Goal: Complete application form

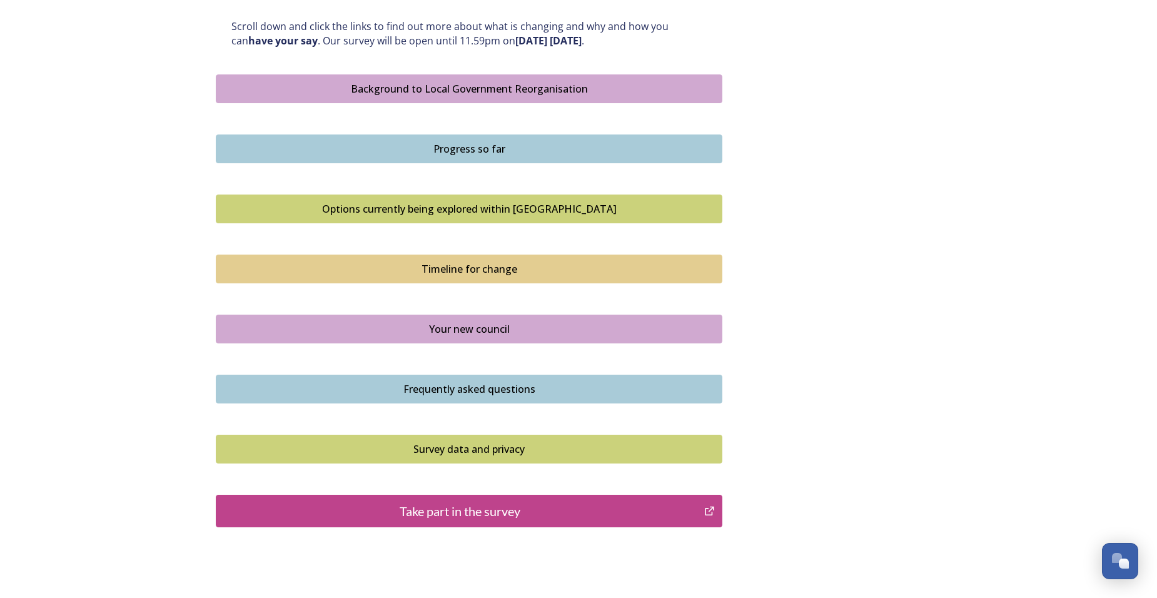
scroll to position [685, 0]
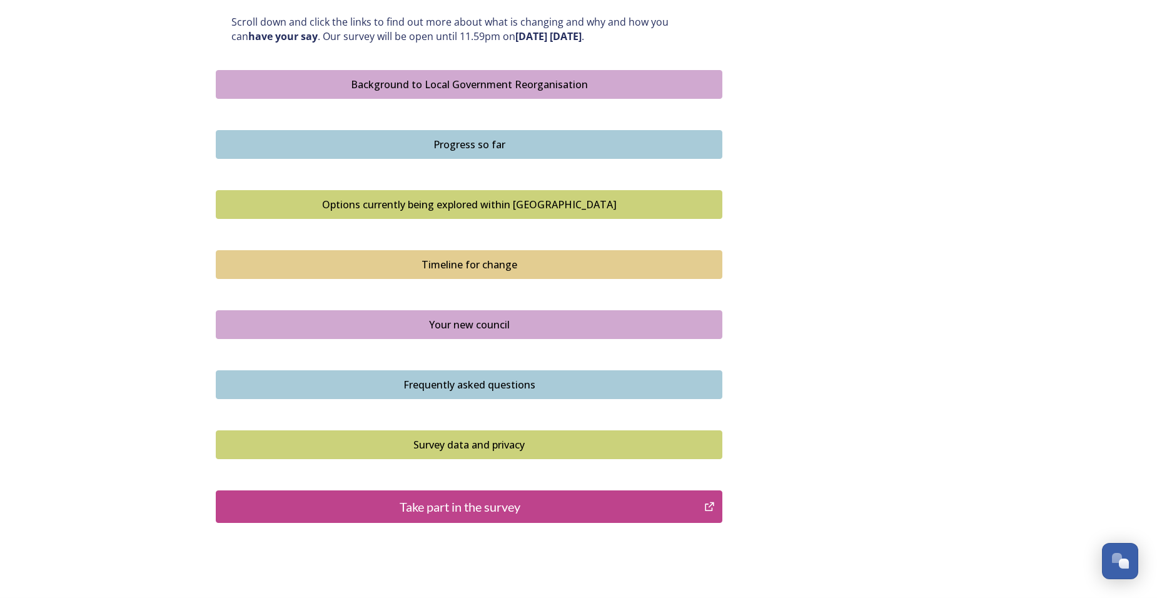
click at [707, 505] on icon "Take part in the survey" at bounding box center [709, 506] width 12 height 13
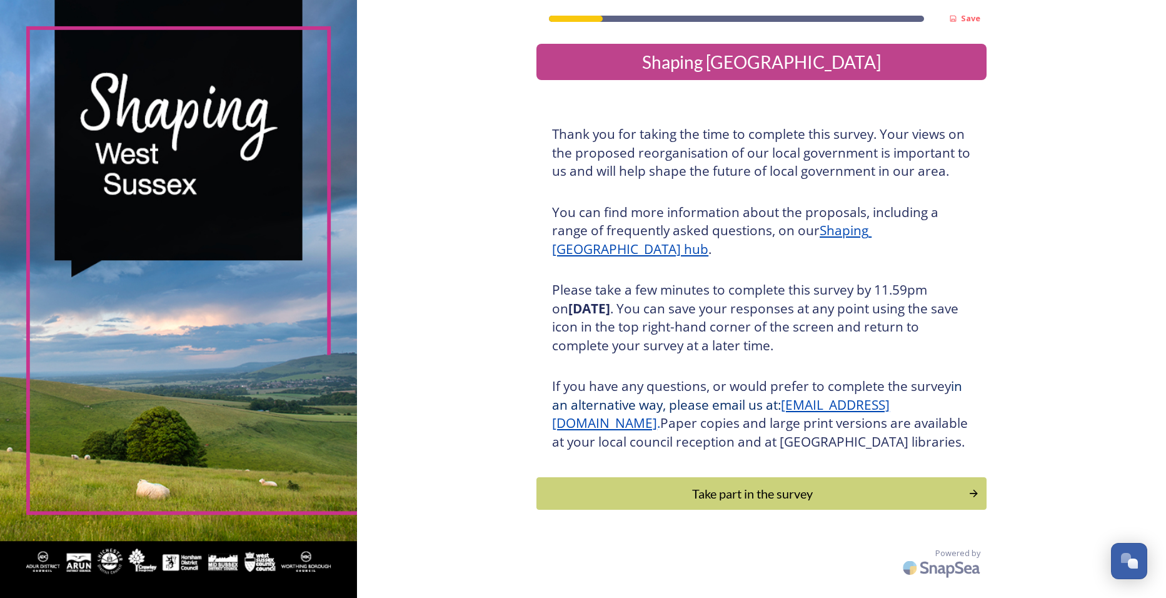
click at [864, 231] on u "Shaping West Sussex hub" at bounding box center [712, 239] width 320 height 36
click at [950, 21] on icon at bounding box center [953, 19] width 6 height 6
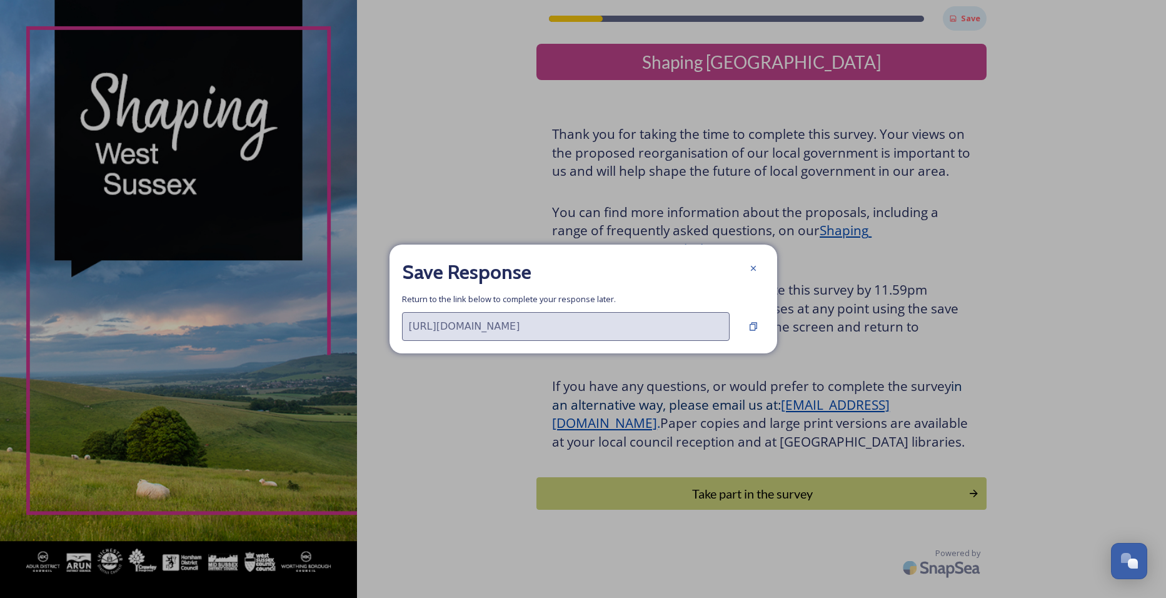
type input "[URL][DOMAIN_NAME]"
click at [752, 271] on icon at bounding box center [754, 268] width 10 height 10
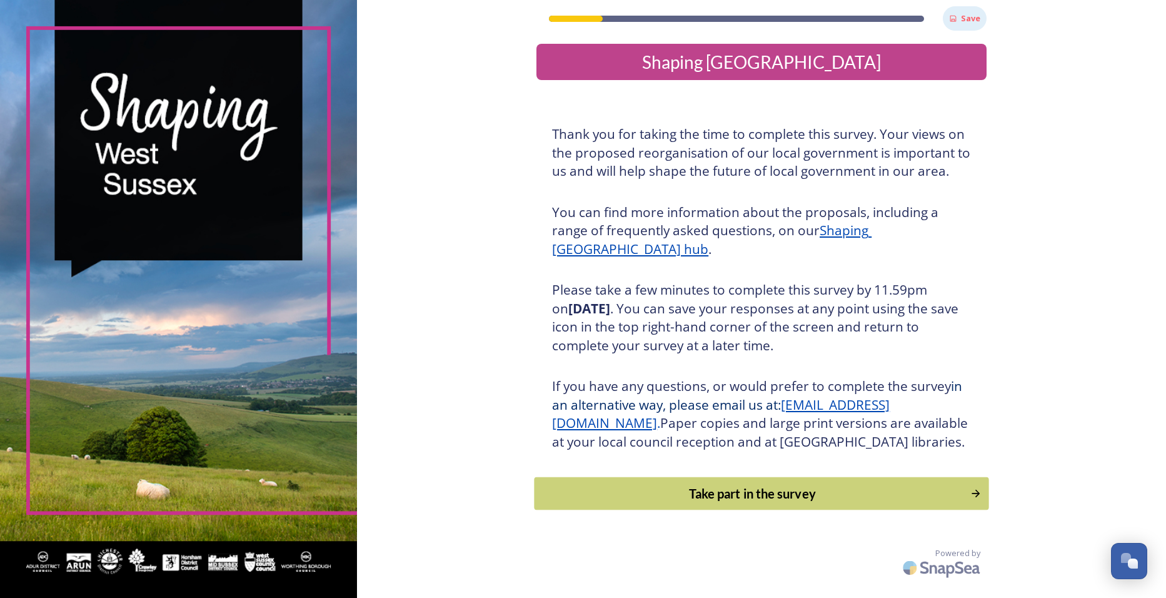
click at [756, 503] on div "Take part in the survey" at bounding box center [753, 493] width 423 height 19
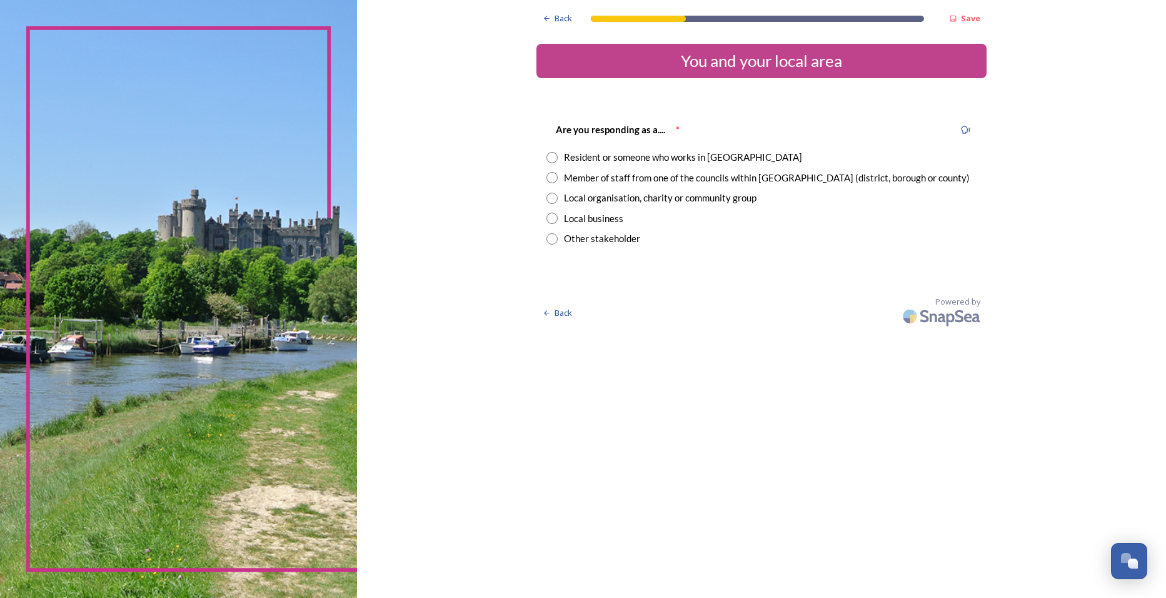
click at [554, 156] on input "radio" at bounding box center [552, 157] width 11 height 11
radio input "true"
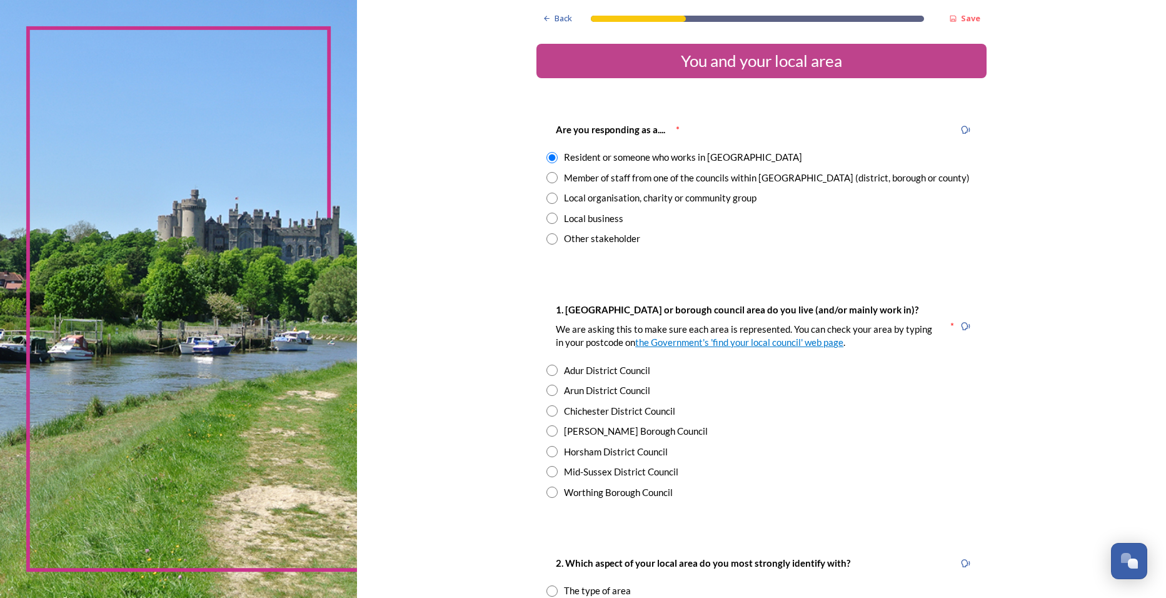
click at [549, 201] on input "radio" at bounding box center [552, 198] width 11 height 11
radio input "true"
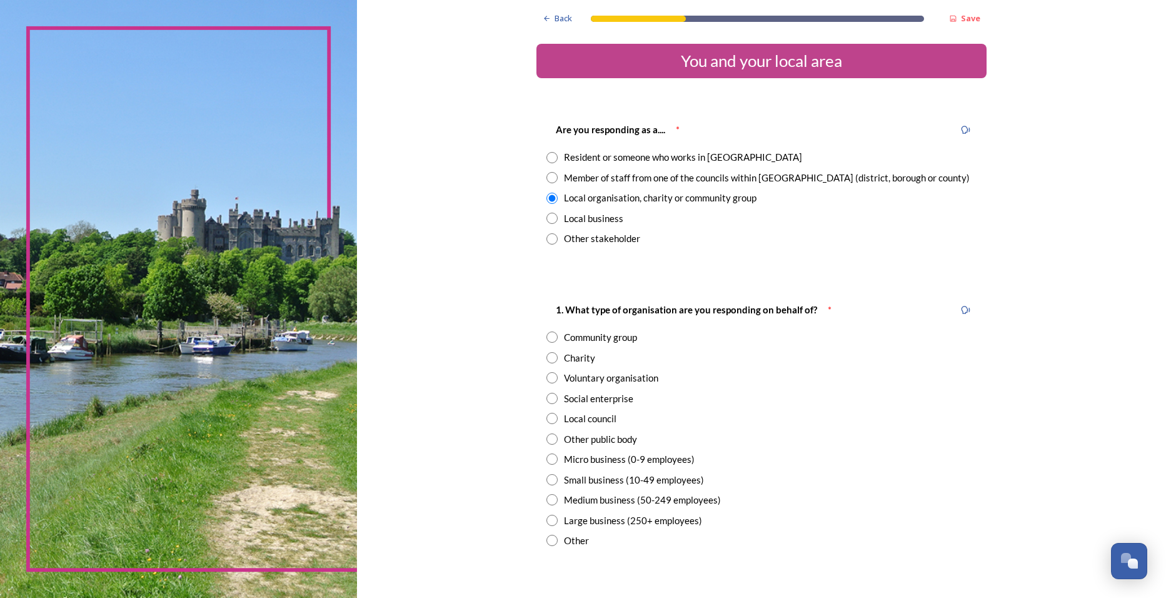
click at [548, 220] on input "radio" at bounding box center [552, 218] width 11 height 11
radio input "true"
click at [547, 420] on input "radio" at bounding box center [552, 418] width 11 height 11
radio input "true"
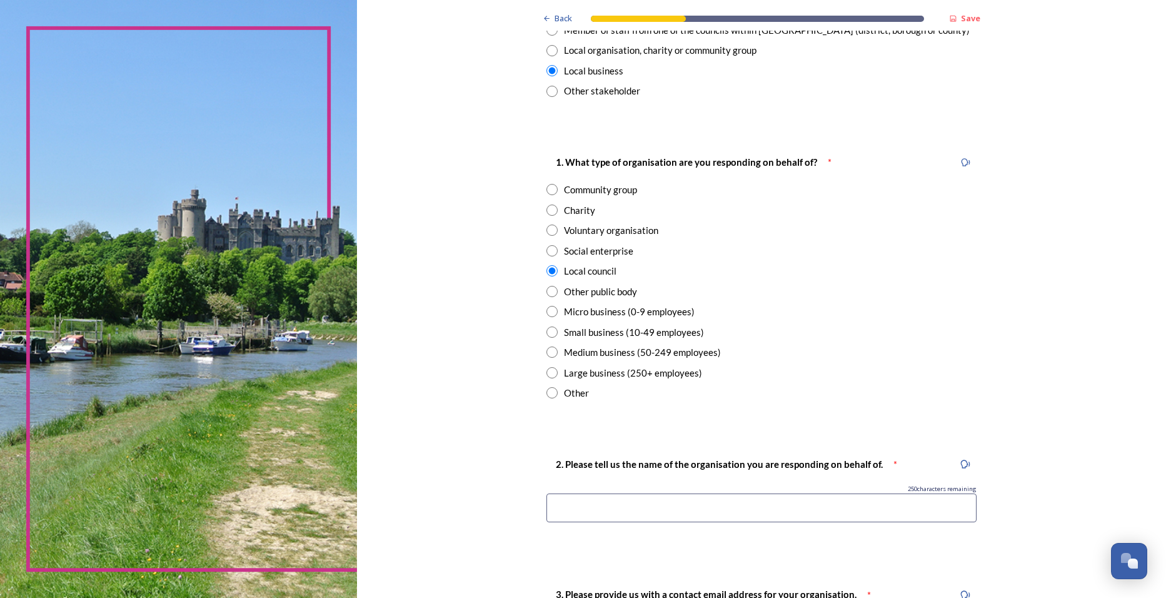
scroll to position [188, 0]
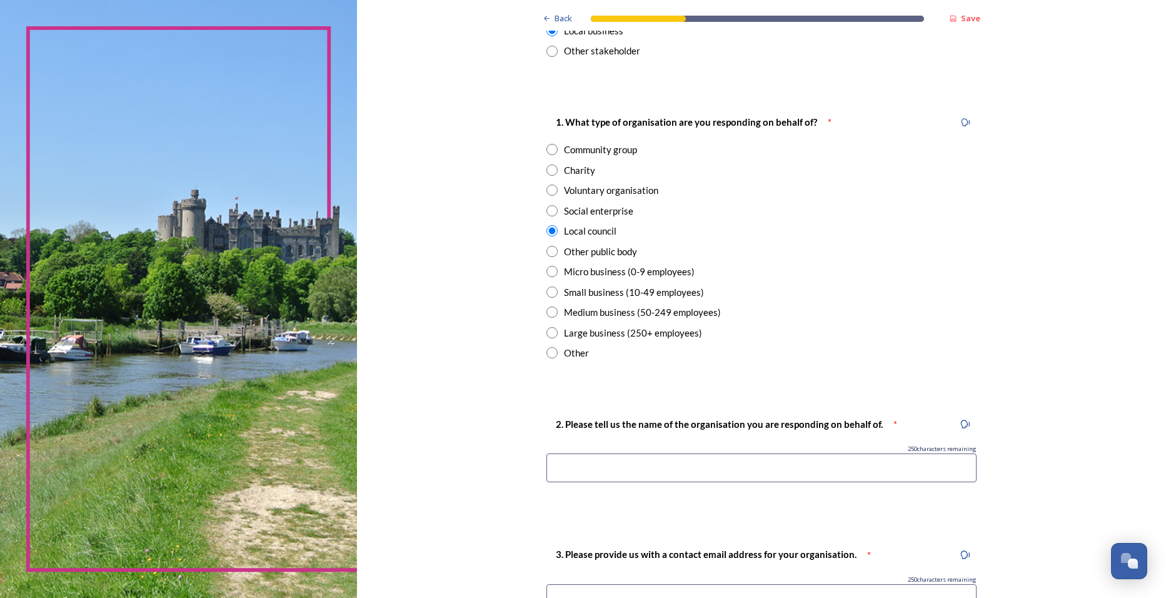
click at [563, 471] on input at bounding box center [762, 467] width 430 height 29
click at [582, 470] on input "EarnleyParish Council" at bounding box center [762, 467] width 430 height 29
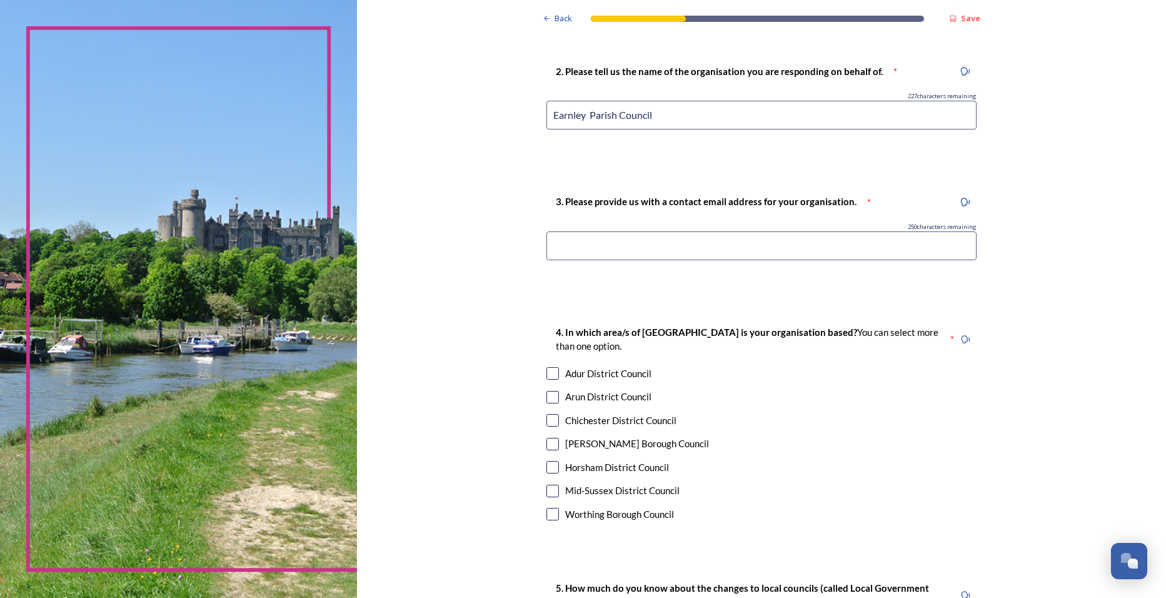
scroll to position [563, 0]
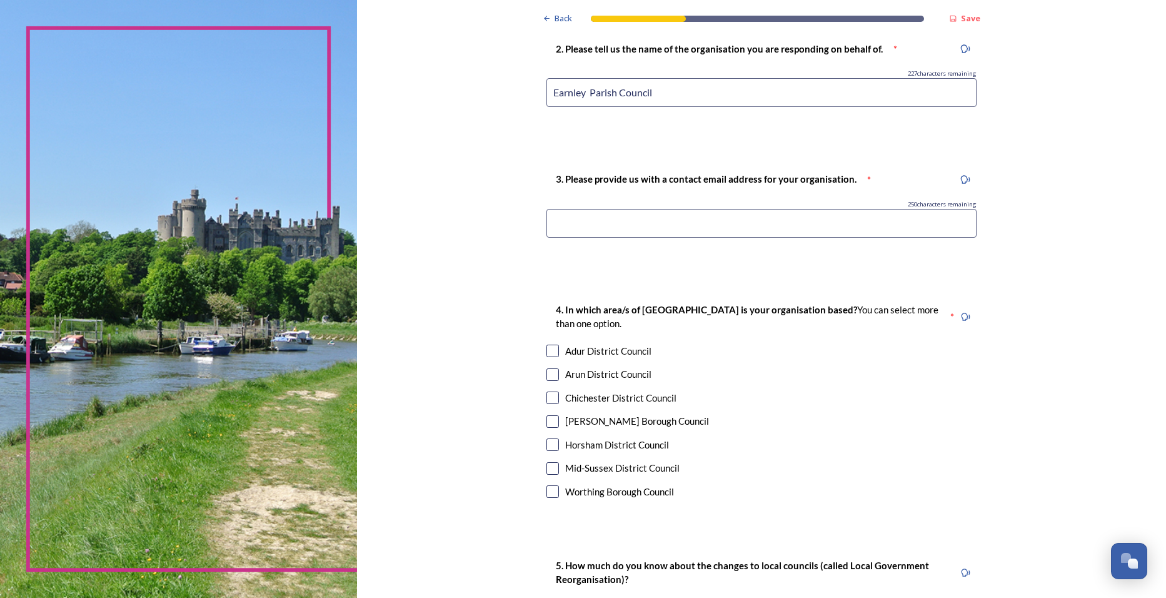
type input "Earnley Parish Council"
click at [548, 396] on input "checkbox" at bounding box center [553, 397] width 13 height 13
checkbox input "true"
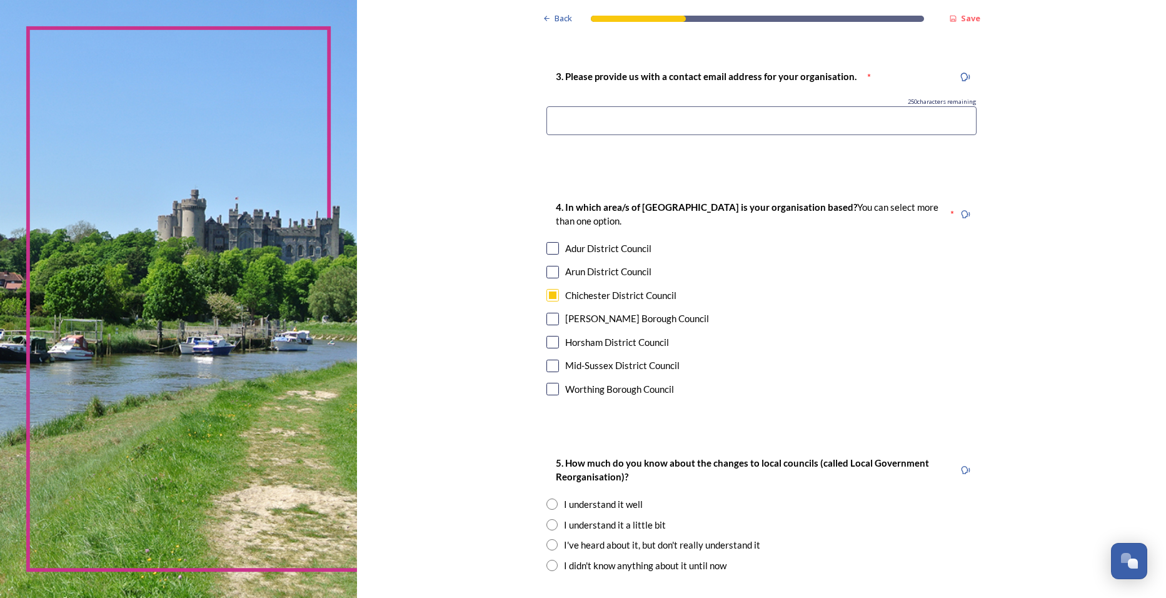
scroll to position [688, 0]
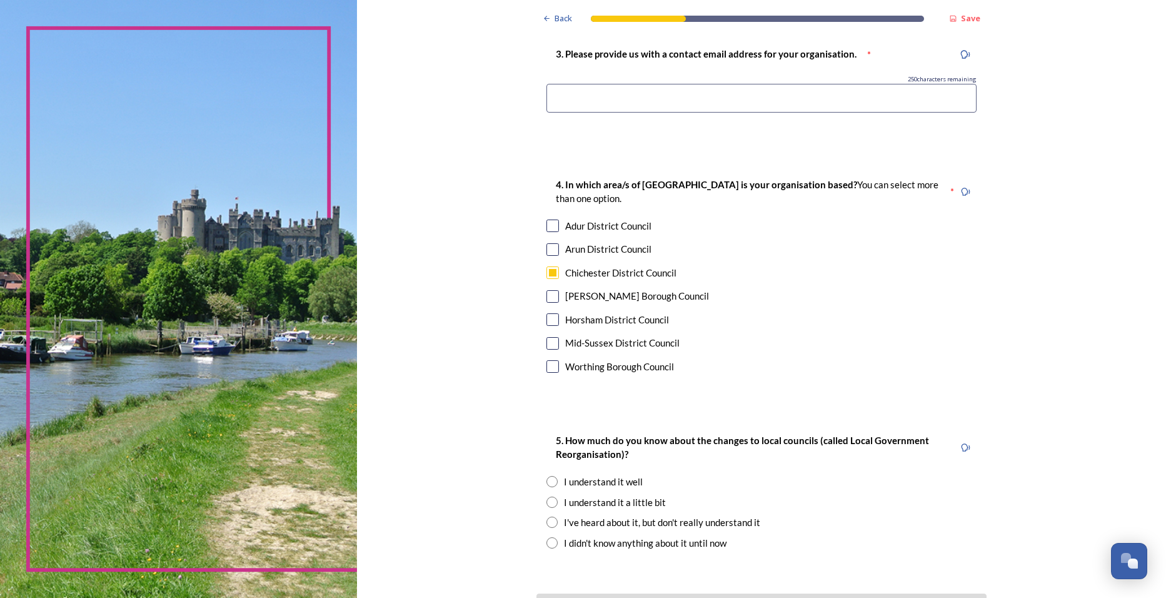
click at [547, 502] on input "radio" at bounding box center [552, 502] width 11 height 11
radio input "true"
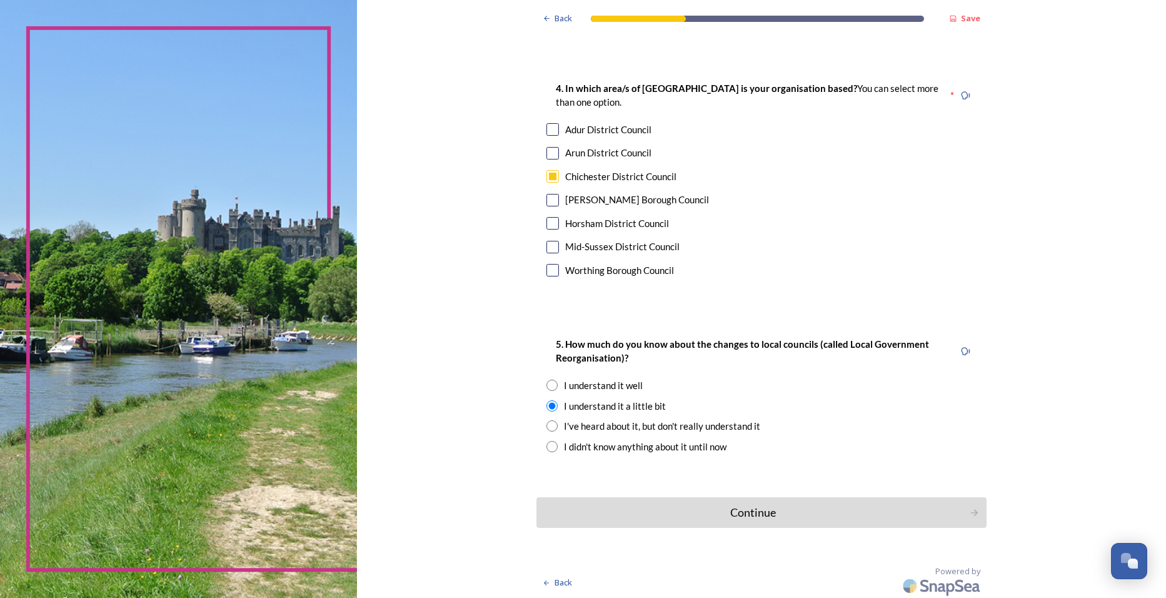
scroll to position [787, 0]
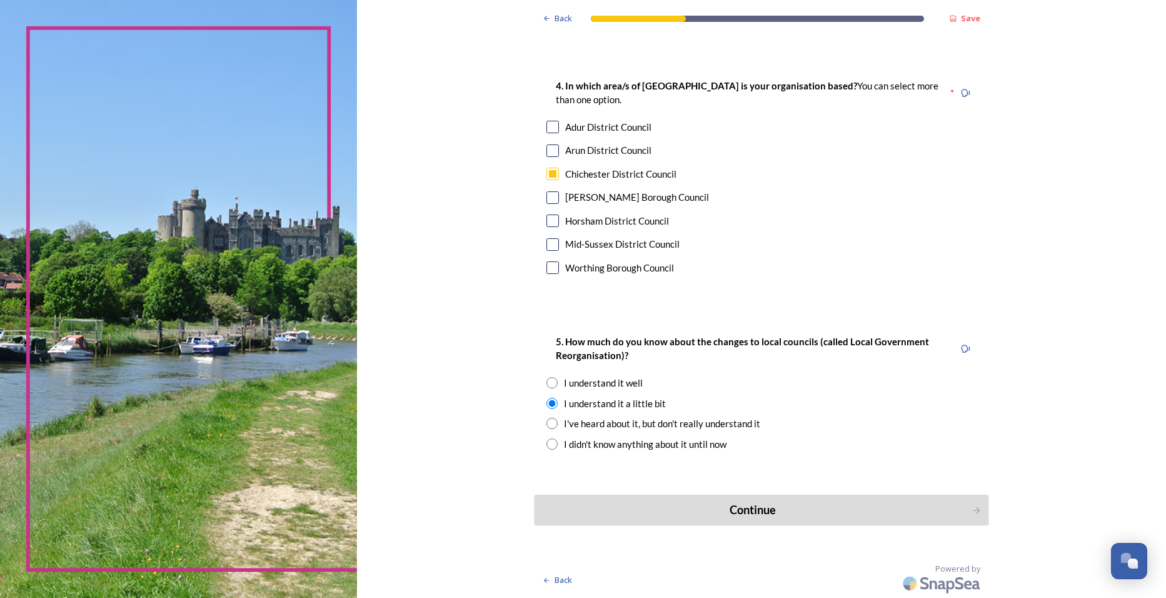
click at [735, 510] on div "Continue" at bounding box center [753, 510] width 423 height 17
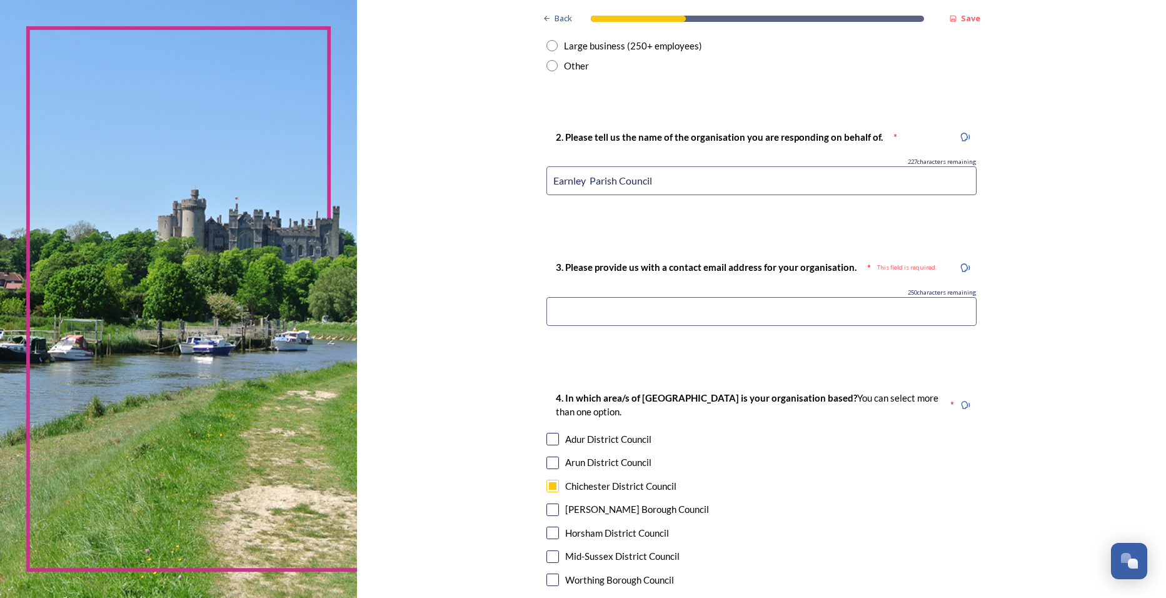
scroll to position [474, 0]
click at [555, 315] on input at bounding box center [762, 312] width 430 height 29
drag, startPoint x: 662, startPoint y: 313, endPoint x: 543, endPoint y: 308, distance: 118.9
click at [547, 308] on input "[DOMAIN_NAME]" at bounding box center [762, 312] width 430 height 29
type input "k"
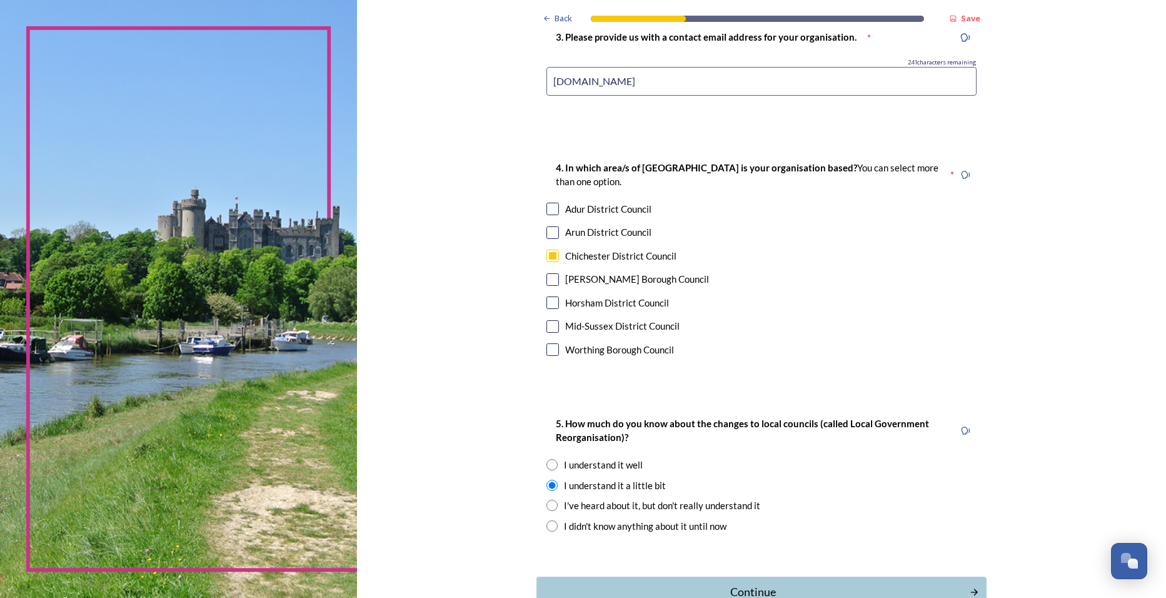
scroll to position [724, 0]
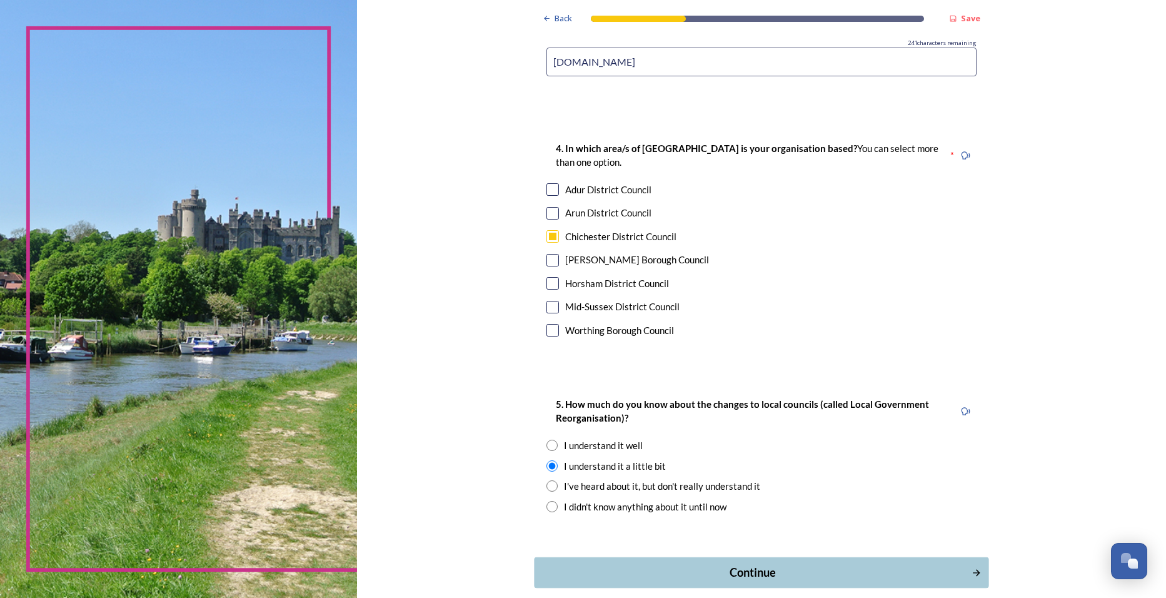
type input "[DOMAIN_NAME]"
click at [755, 567] on div "Continue" at bounding box center [753, 572] width 423 height 17
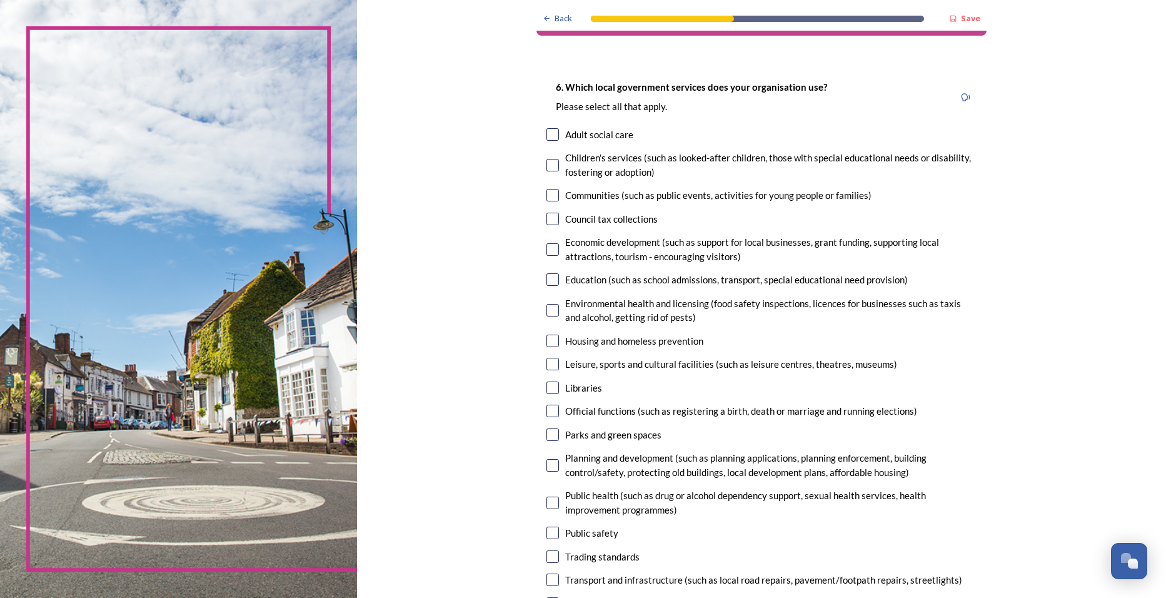
scroll to position [63, 0]
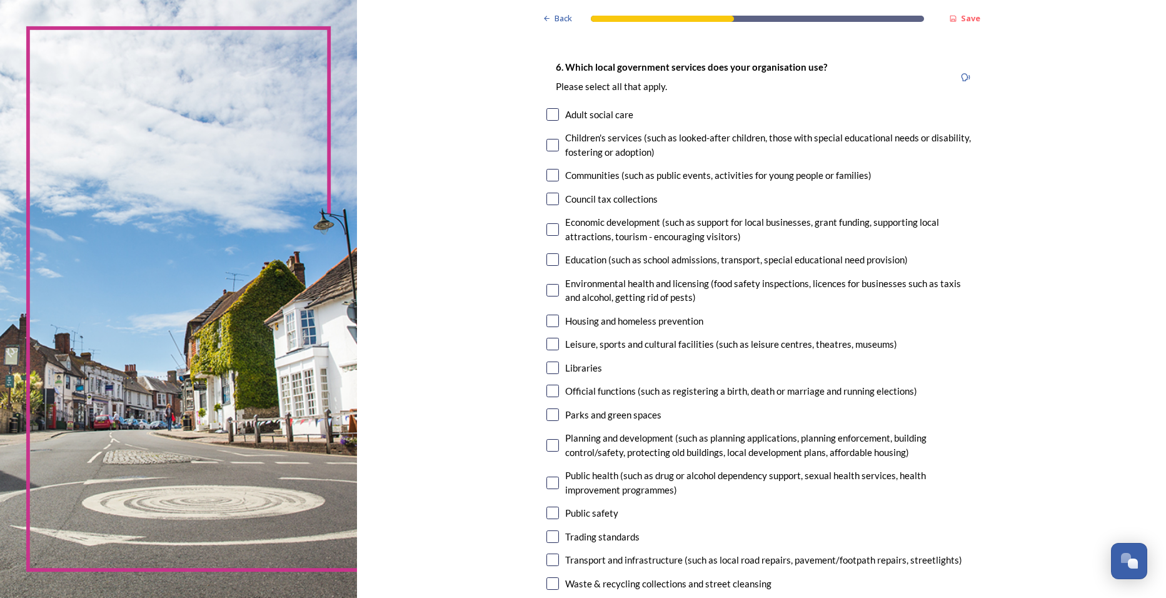
click at [547, 441] on input "checkbox" at bounding box center [553, 445] width 13 height 13
checkbox input "true"
click at [547, 480] on input "checkbox" at bounding box center [553, 482] width 13 height 13
checkbox input "true"
click at [548, 513] on input "checkbox" at bounding box center [553, 513] width 13 height 13
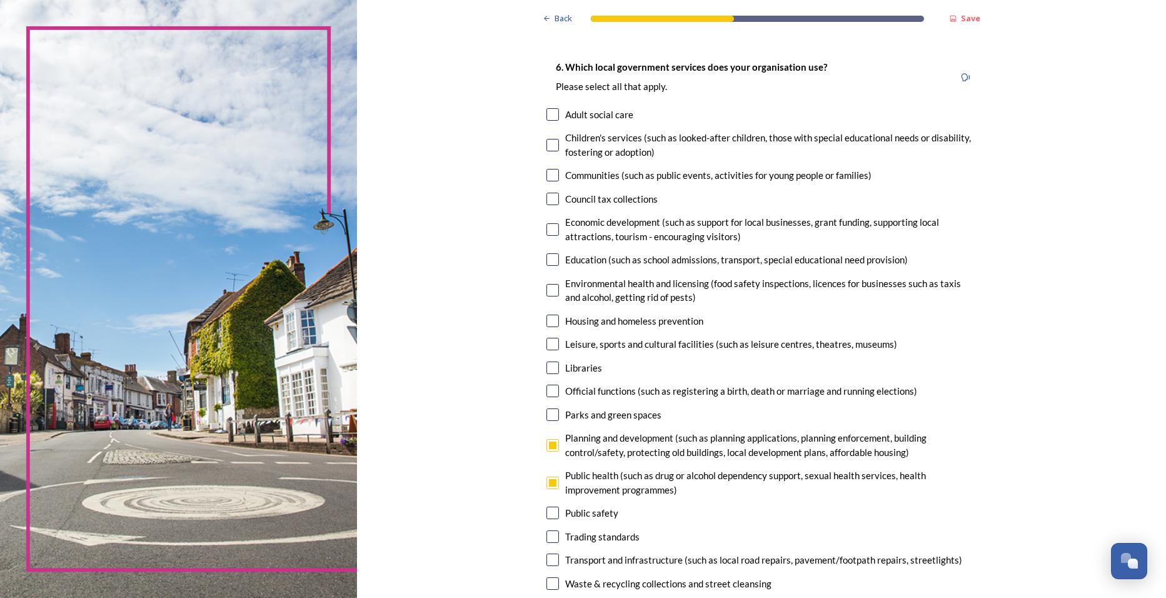
checkbox input "true"
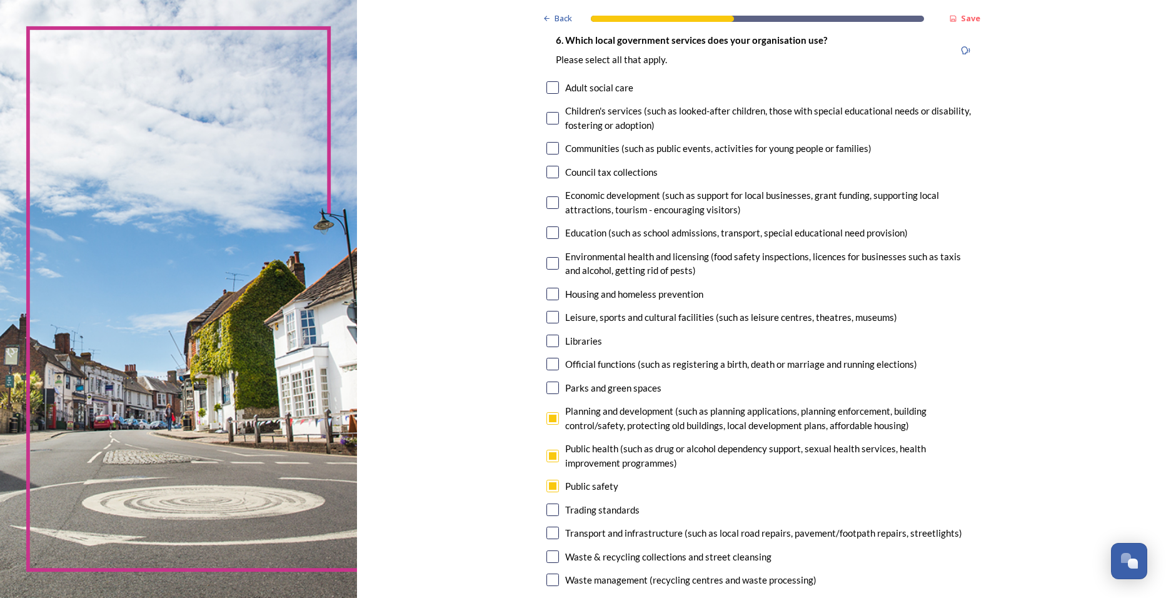
scroll to position [41, 0]
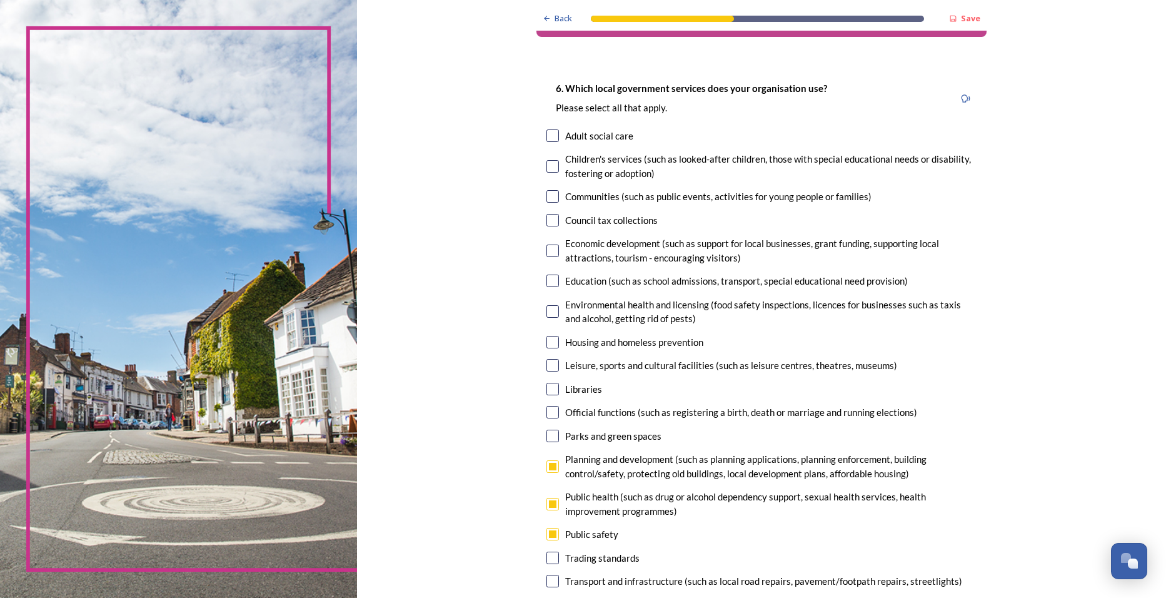
click at [547, 246] on input "checkbox" at bounding box center [553, 250] width 13 height 13
checkbox input "true"
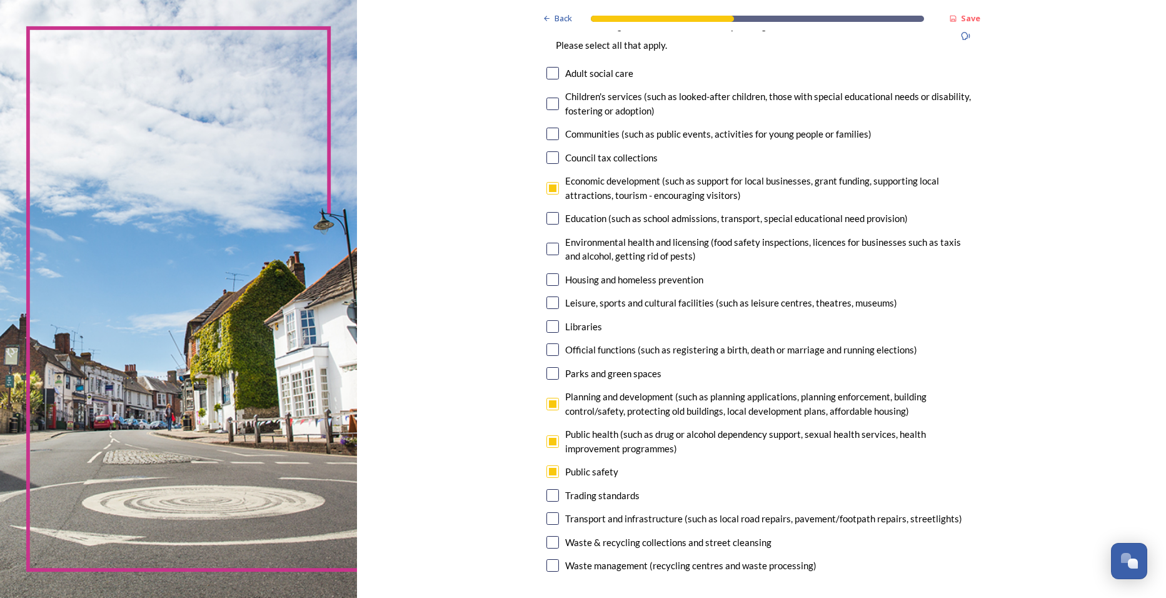
click at [547, 304] on input "checkbox" at bounding box center [553, 302] width 13 height 13
checkbox input "true"
click at [548, 371] on input "checkbox" at bounding box center [553, 373] width 13 height 13
checkbox input "true"
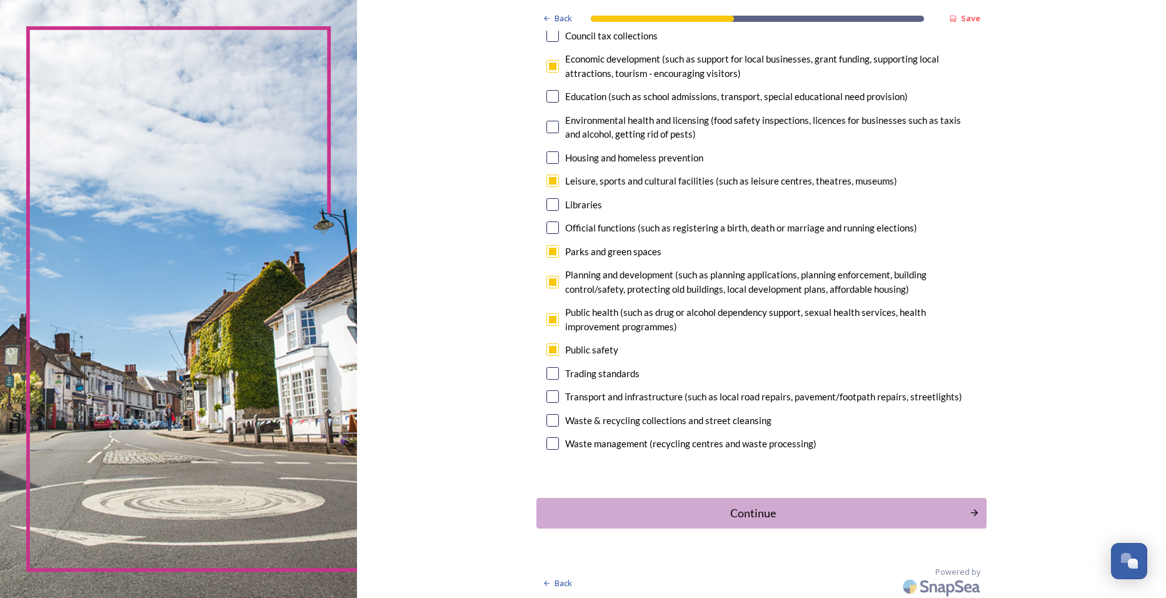
scroll to position [229, 0]
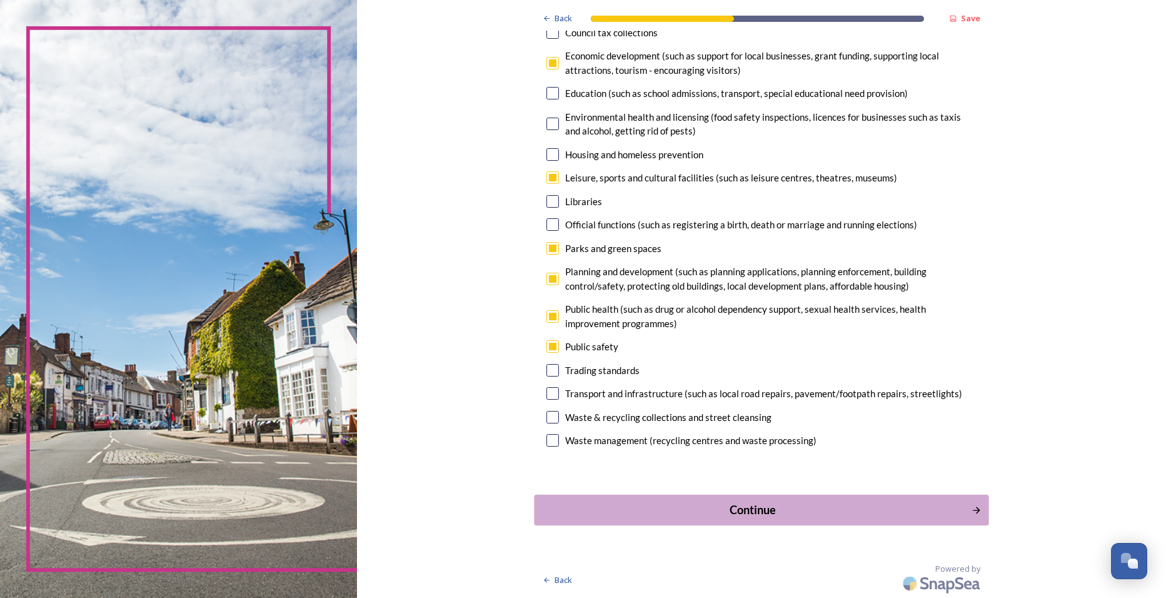
click at [630, 502] on div "Continue" at bounding box center [753, 509] width 423 height 17
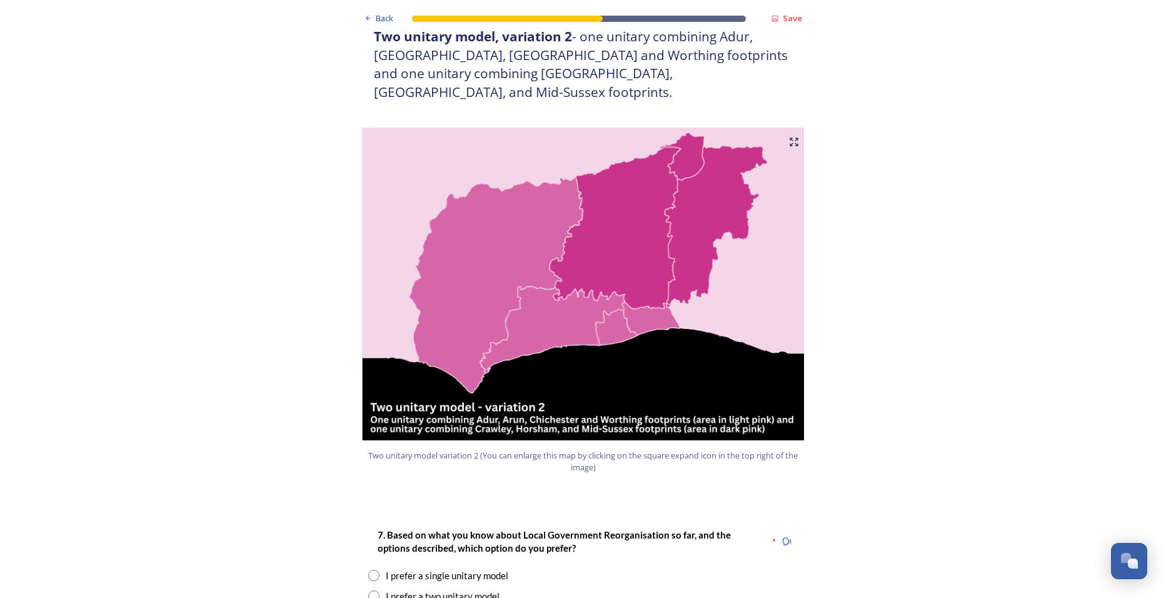
scroll to position [1251, 0]
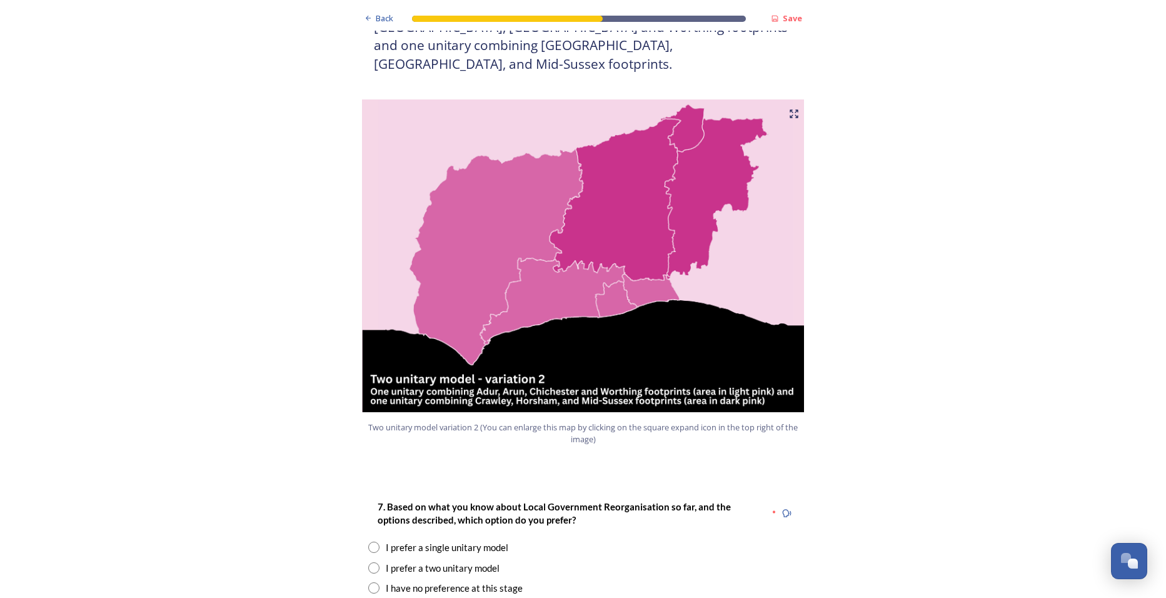
click at [369, 562] on input "radio" at bounding box center [373, 567] width 11 height 11
radio input "true"
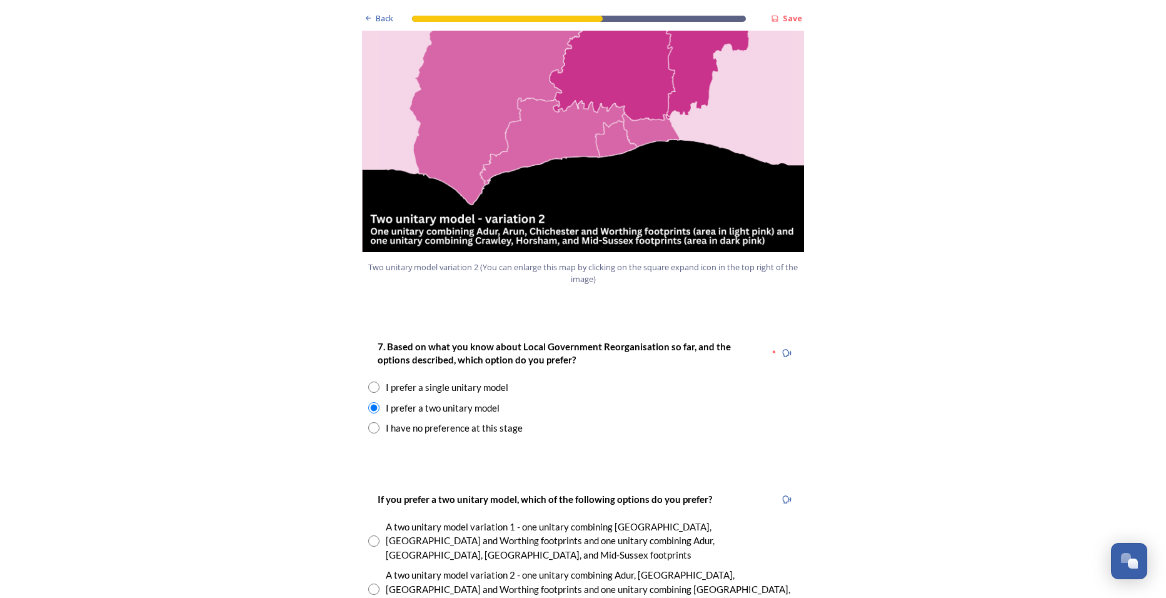
scroll to position [1438, 0]
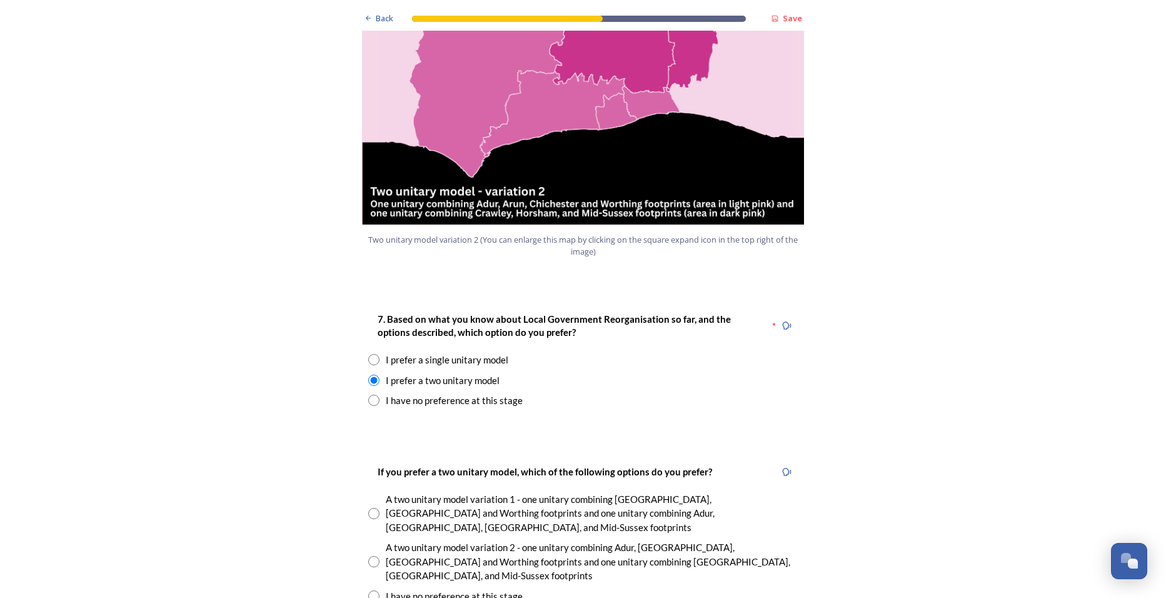
click at [368, 508] on input "radio" at bounding box center [373, 513] width 11 height 11
radio input "true"
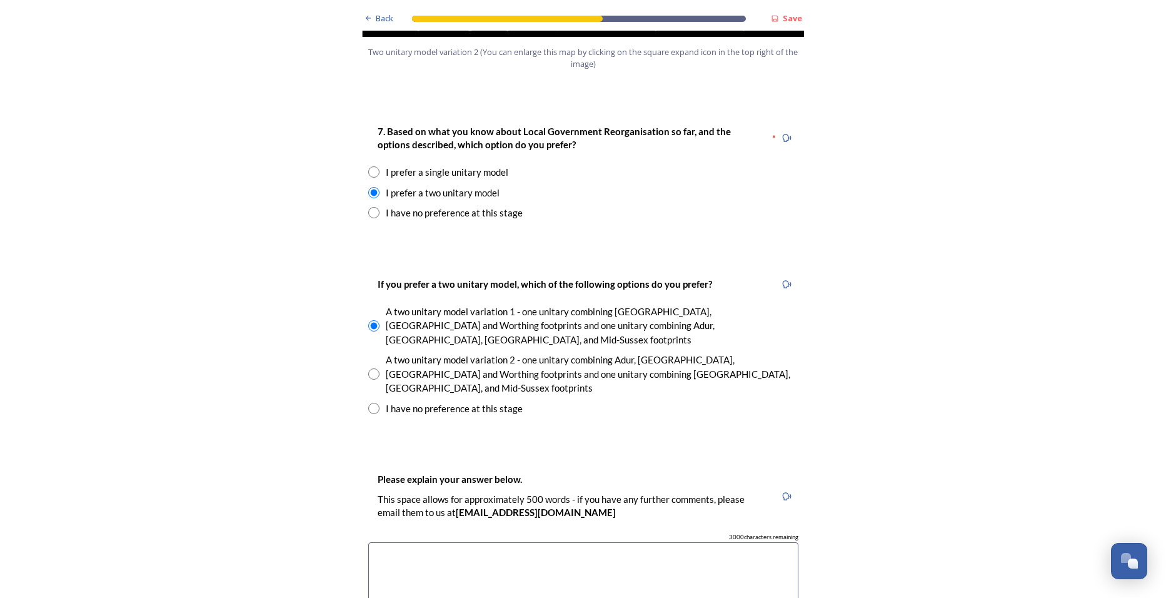
scroll to position [1688, 0]
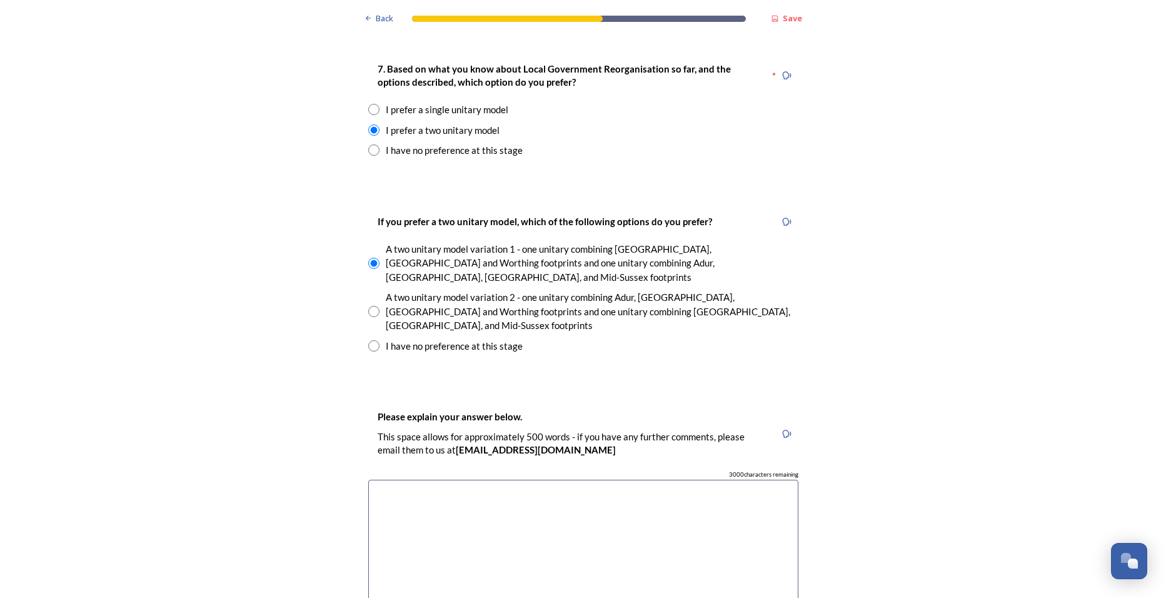
click at [388, 480] on textarea at bounding box center [583, 550] width 430 height 141
type textarea "THER ARE TWO"
drag, startPoint x: 446, startPoint y: 425, endPoint x: 369, endPoint y: 424, distance: 76.9
click at [369, 480] on textarea "THER ARE TWO" at bounding box center [583, 550] width 430 height 141
drag, startPoint x: 460, startPoint y: 401, endPoint x: 411, endPoint y: 453, distance: 70.3
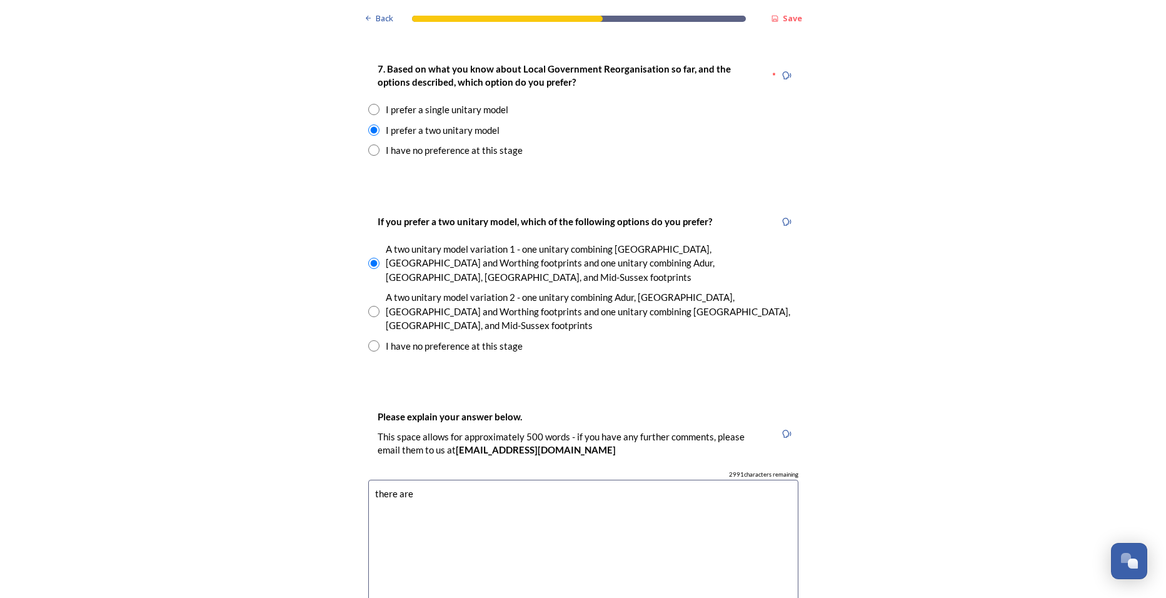
click at [412, 452] on div "Please explain your answer below. This space allows for approximately 500 words…" at bounding box center [583, 519] width 450 height 247
click at [373, 480] on textarea "there are" at bounding box center [583, 550] width 430 height 141
click at [426, 480] on textarea "There are" at bounding box center [583, 550] width 430 height 141
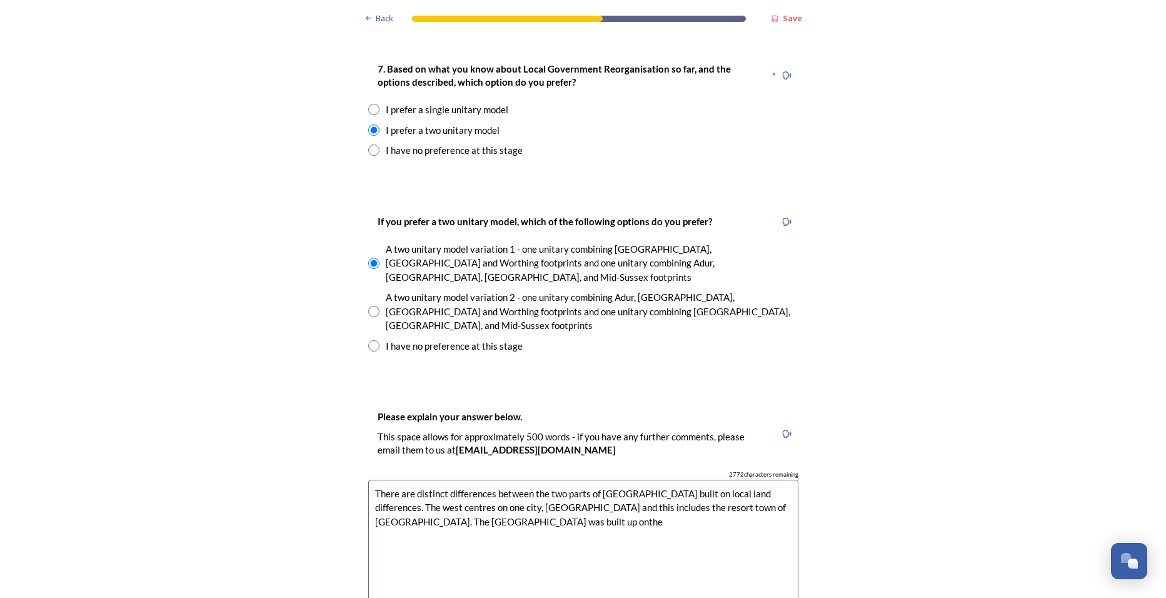
click at [473, 480] on textarea "There are distinct differences between the two parts of [GEOGRAPHIC_DATA] built…" at bounding box center [583, 550] width 430 height 141
click at [488, 480] on textarea "There are distinct differences between the two parts of [GEOGRAPHIC_DATA] built…" at bounding box center [583, 550] width 430 height 141
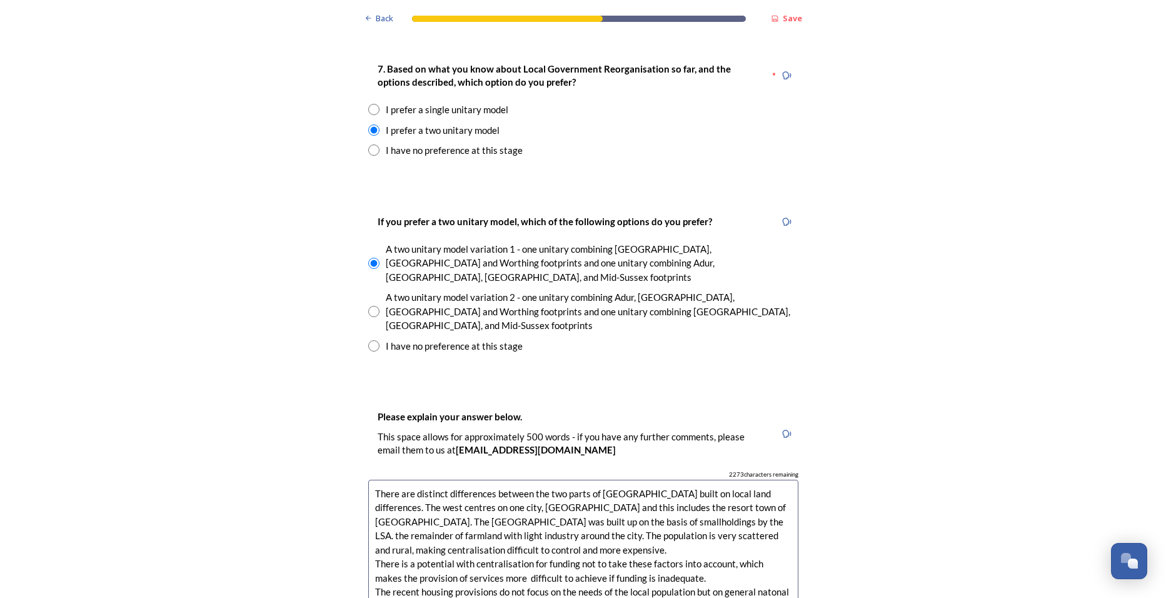
click at [767, 526] on textarea "There are distinct differences between the two parts of [GEOGRAPHIC_DATA] built…" at bounding box center [583, 550] width 430 height 141
click at [396, 543] on textarea "There are distinct differences between the two parts of [GEOGRAPHIC_DATA] built…" at bounding box center [583, 550] width 430 height 141
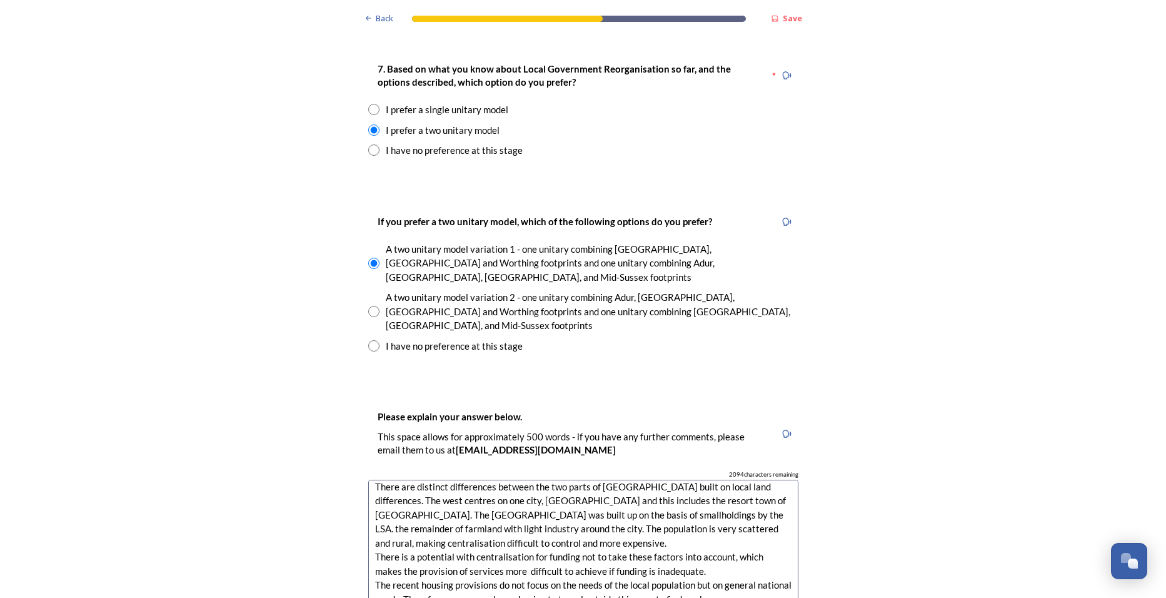
scroll to position [21, 0]
click at [522, 550] on textarea "There are distinct differences between the two parts of [GEOGRAPHIC_DATA] built…" at bounding box center [583, 550] width 430 height 141
click at [567, 552] on textarea "There are distinct differences between the two parts of [GEOGRAPHIC_DATA] built…" at bounding box center [583, 550] width 430 height 141
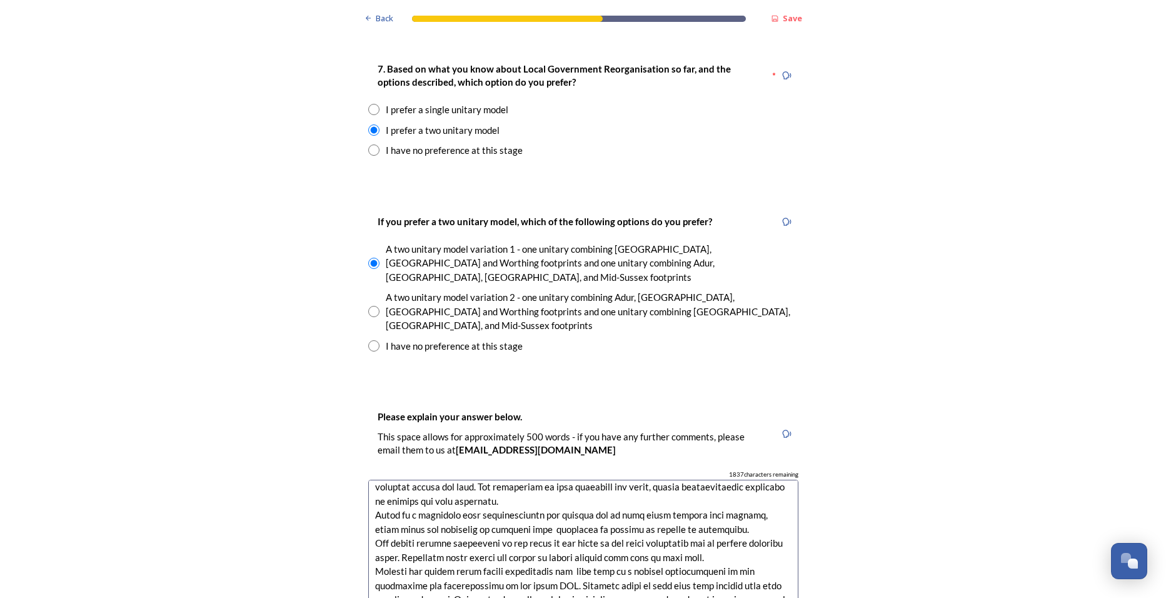
click at [583, 546] on textarea at bounding box center [583, 550] width 430 height 141
click at [643, 548] on textarea at bounding box center [583, 550] width 430 height 141
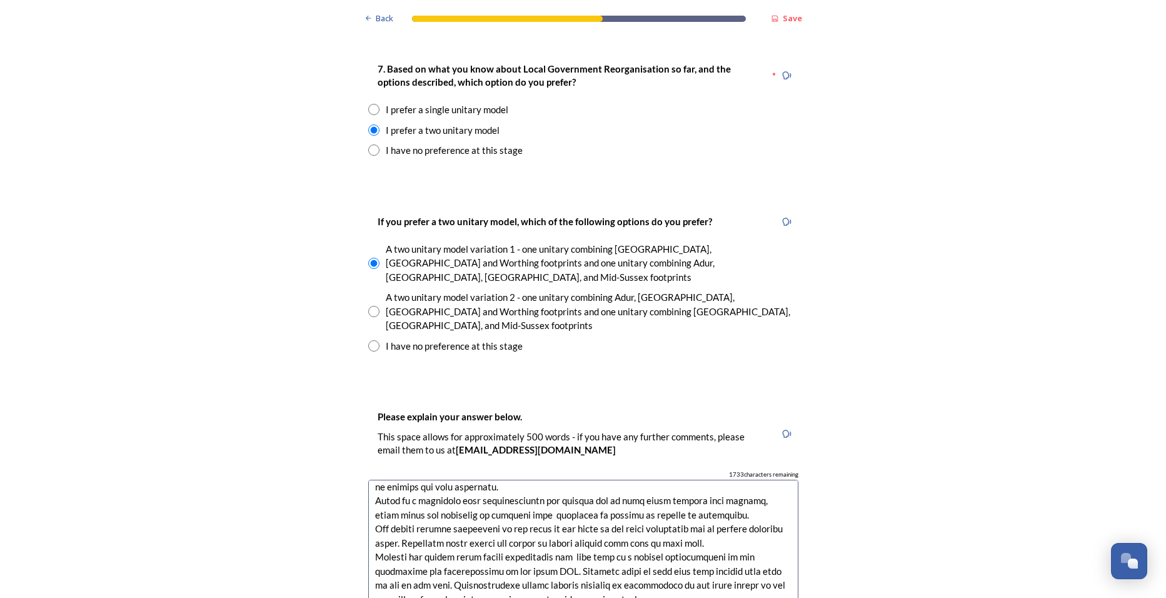
scroll to position [77, 0]
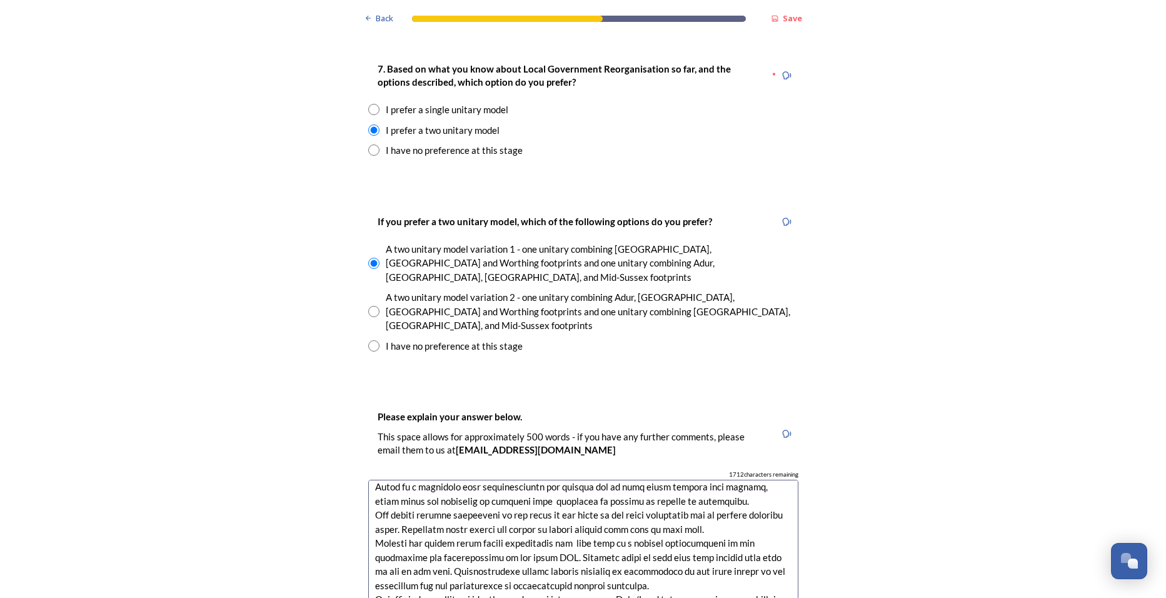
click at [573, 535] on textarea at bounding box center [583, 550] width 430 height 141
click at [493, 548] on textarea at bounding box center [583, 550] width 430 height 141
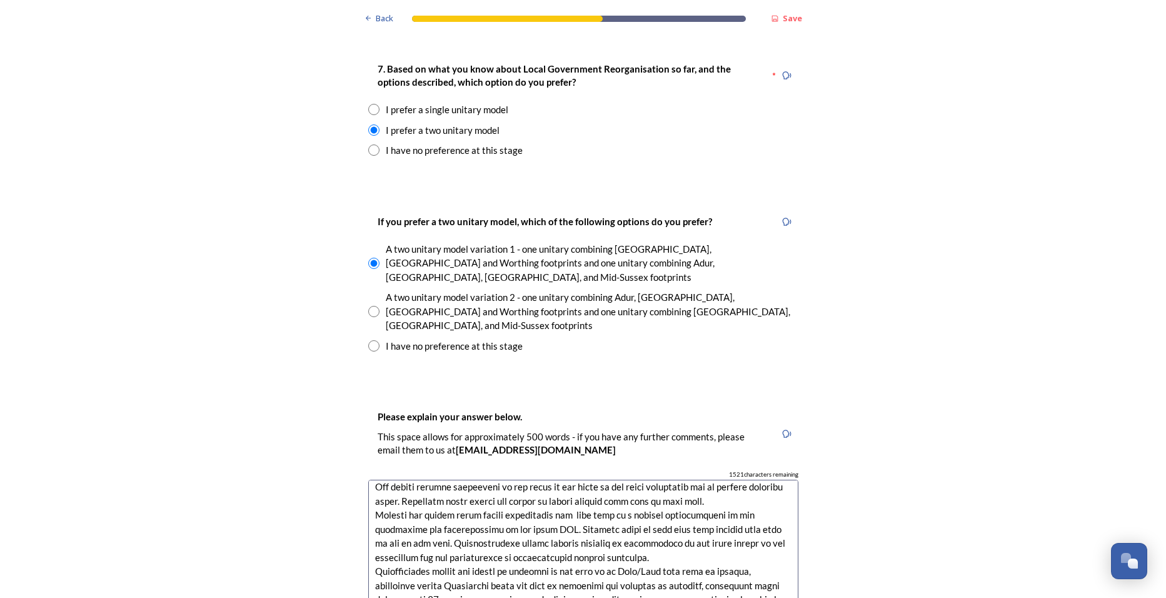
click at [473, 480] on textarea at bounding box center [583, 550] width 430 height 141
click at [426, 480] on textarea at bounding box center [583, 550] width 430 height 141
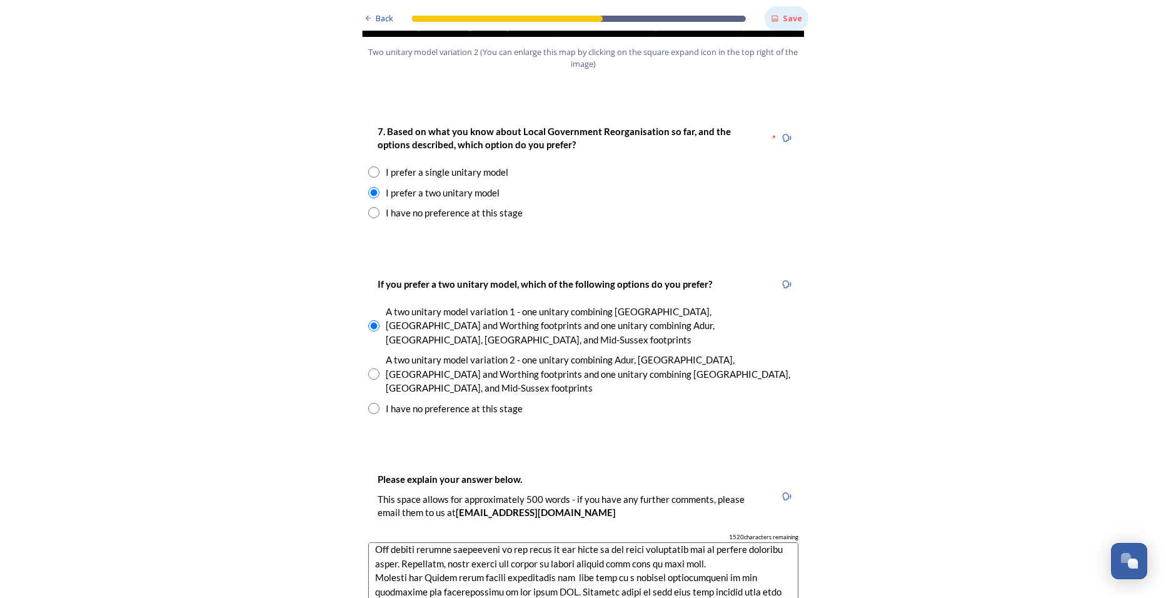
type textarea "There are distinct differences between the two parts of [GEOGRAPHIC_DATA] built…"
click at [774, 16] on icon at bounding box center [775, 18] width 8 height 8
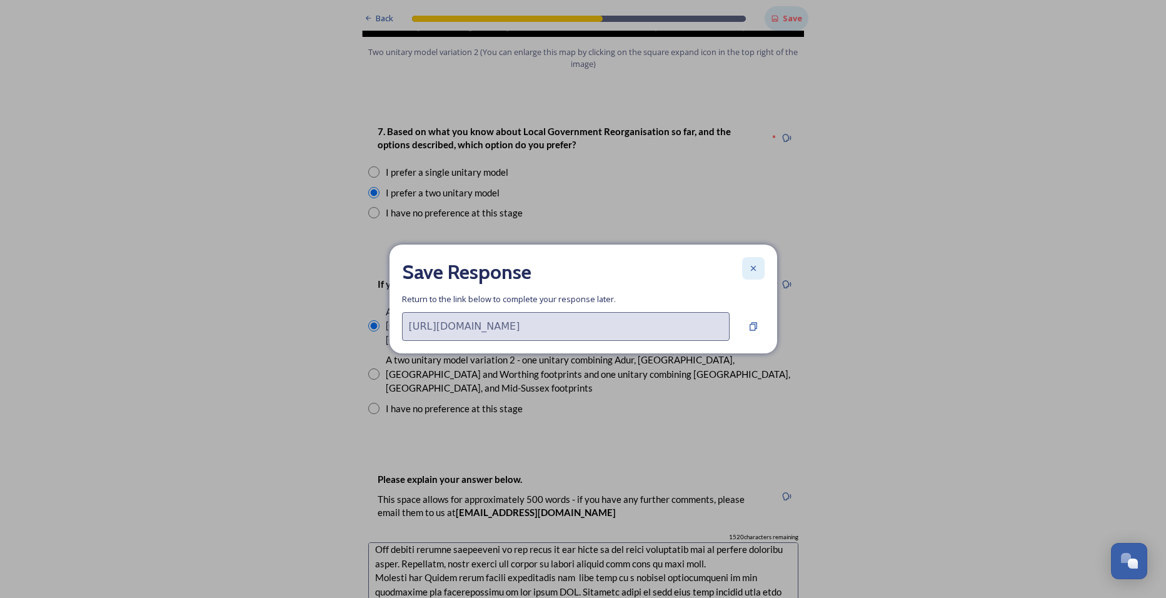
click at [750, 272] on icon at bounding box center [754, 268] width 10 height 10
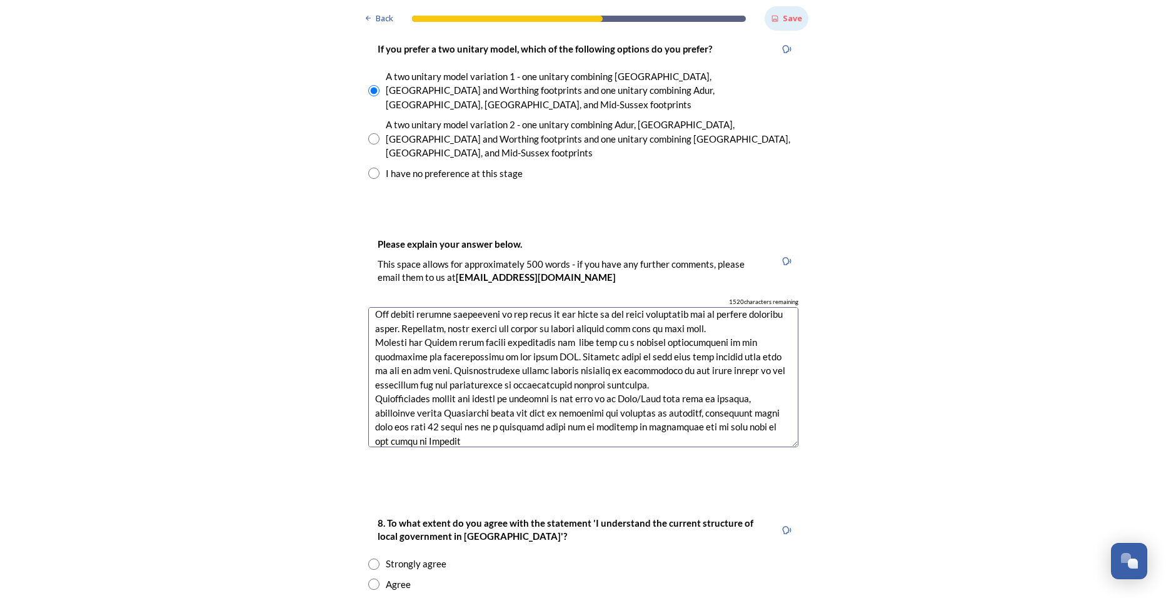
scroll to position [1938, 0]
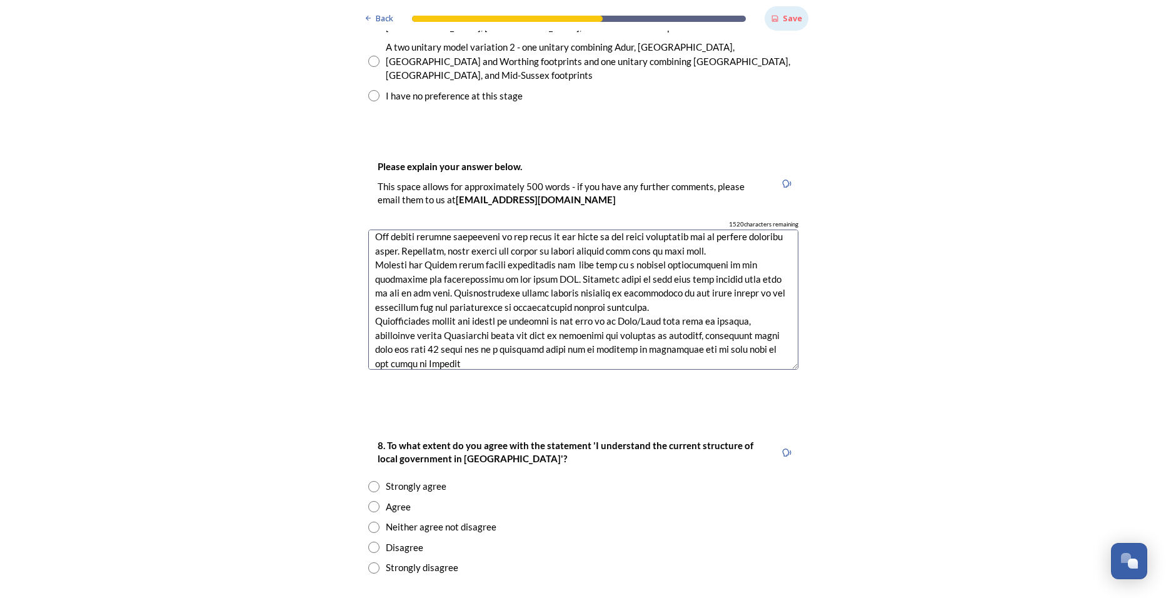
click at [368, 501] on input "radio" at bounding box center [373, 506] width 11 height 11
radio input "true"
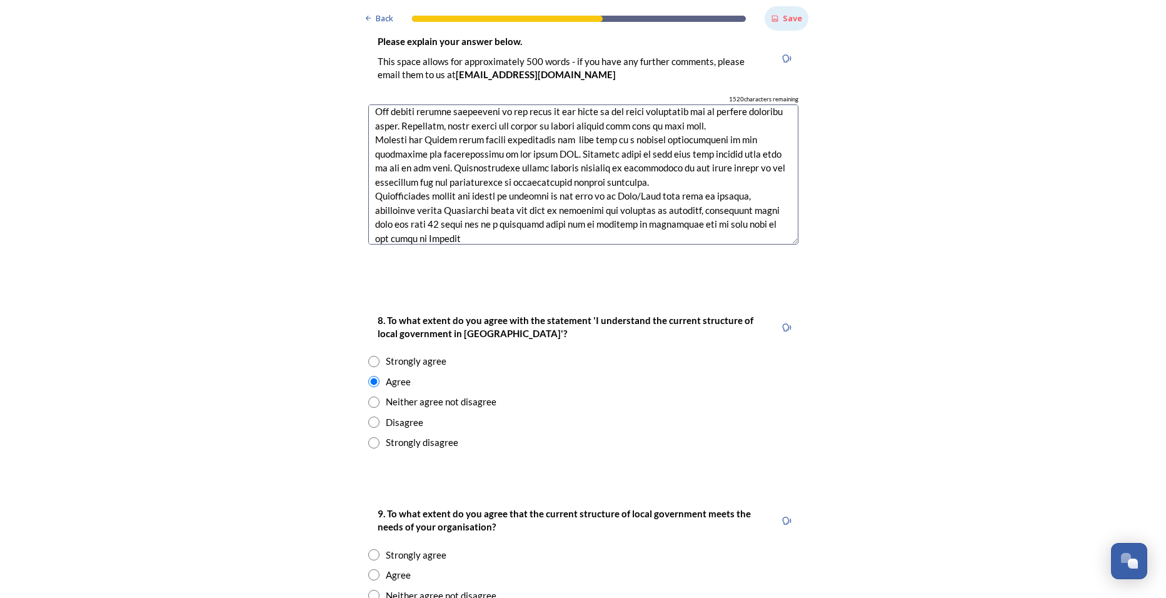
scroll to position [2126, 0]
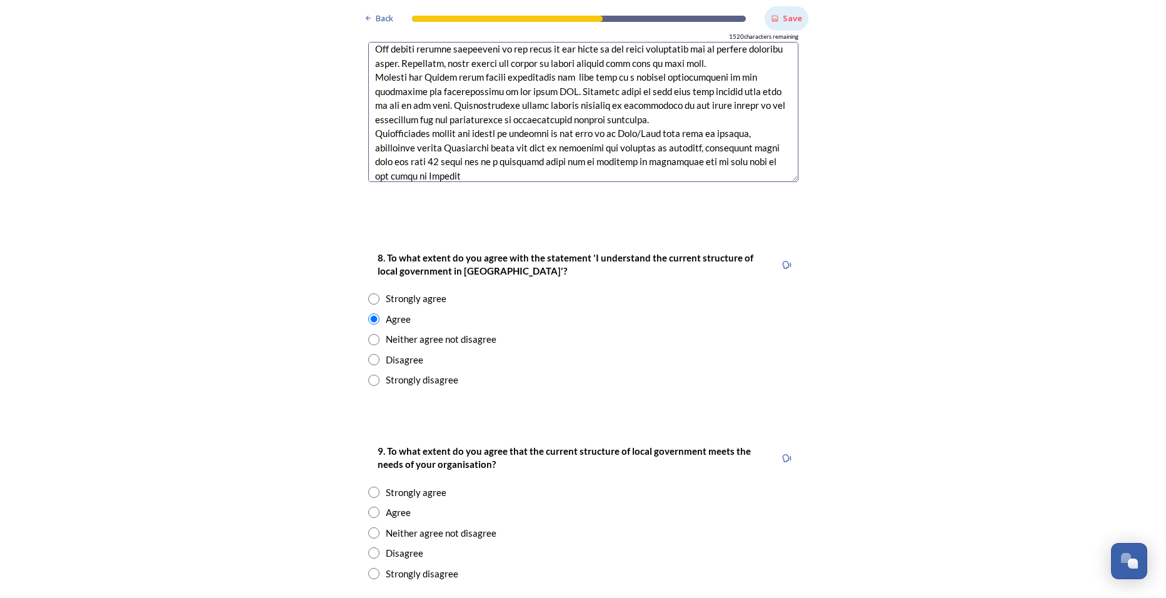
click at [368, 527] on input "radio" at bounding box center [373, 532] width 11 height 11
radio input "true"
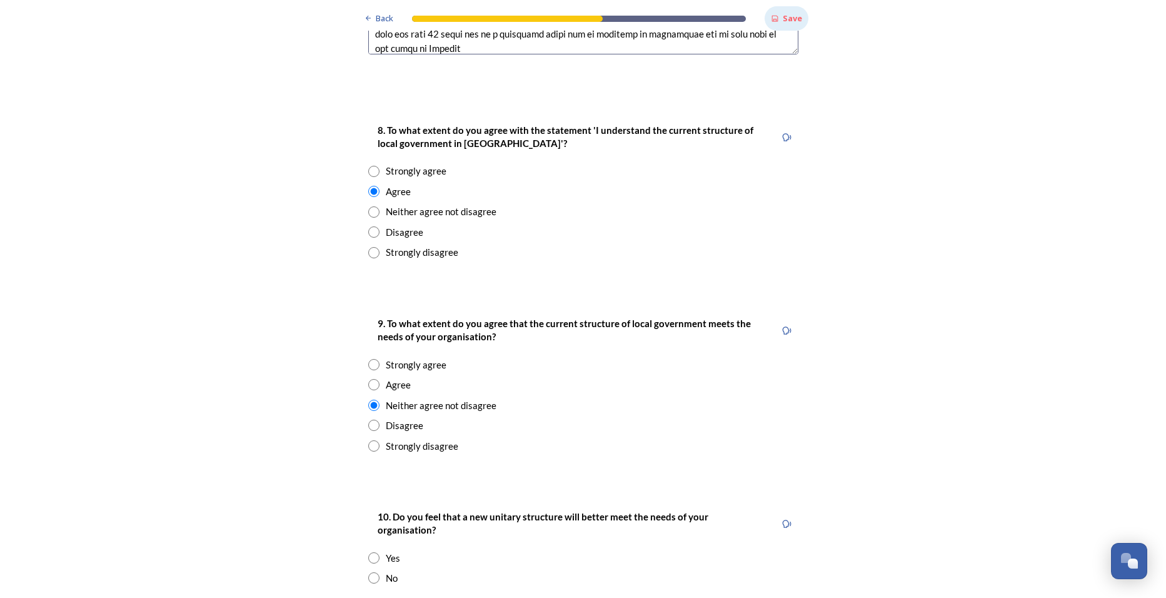
scroll to position [2314, 0]
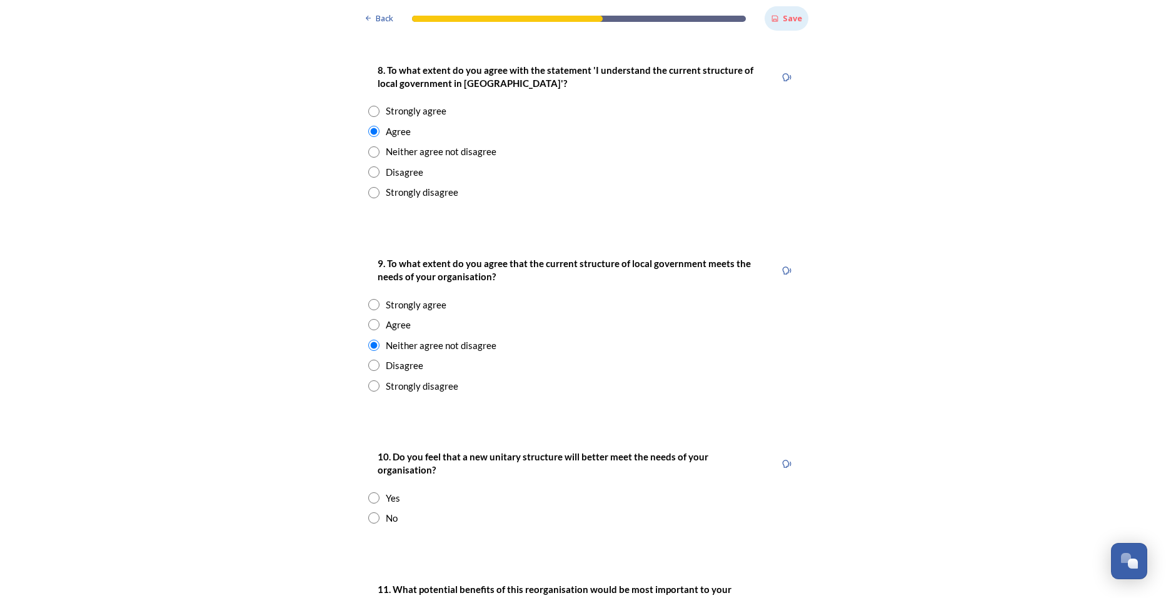
click at [368, 512] on input "radio" at bounding box center [373, 517] width 11 height 11
radio input "true"
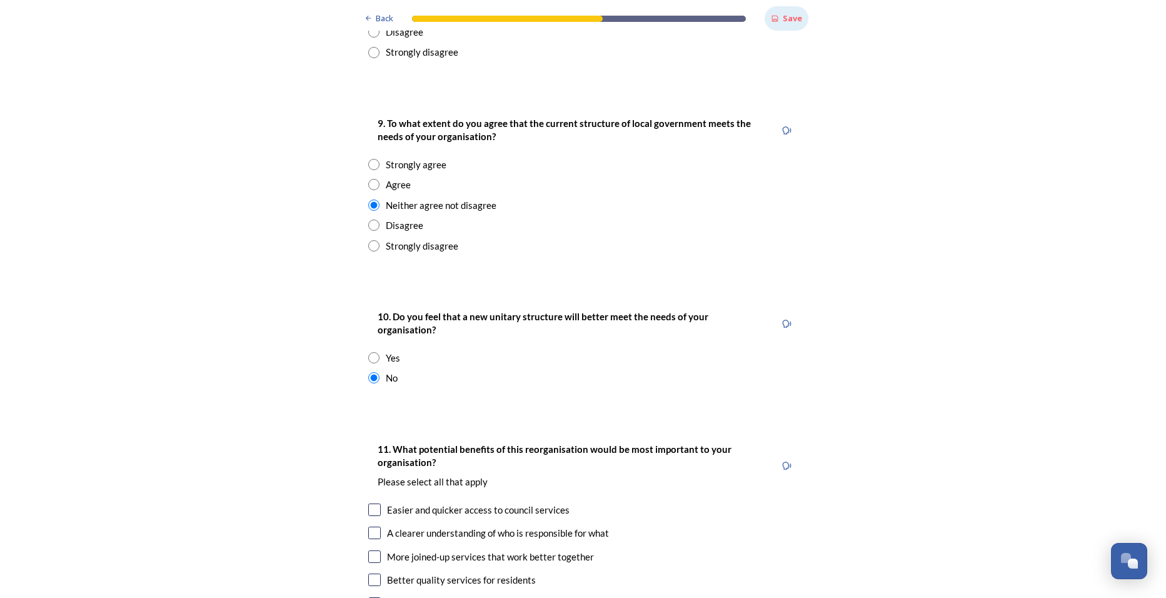
scroll to position [2501, 0]
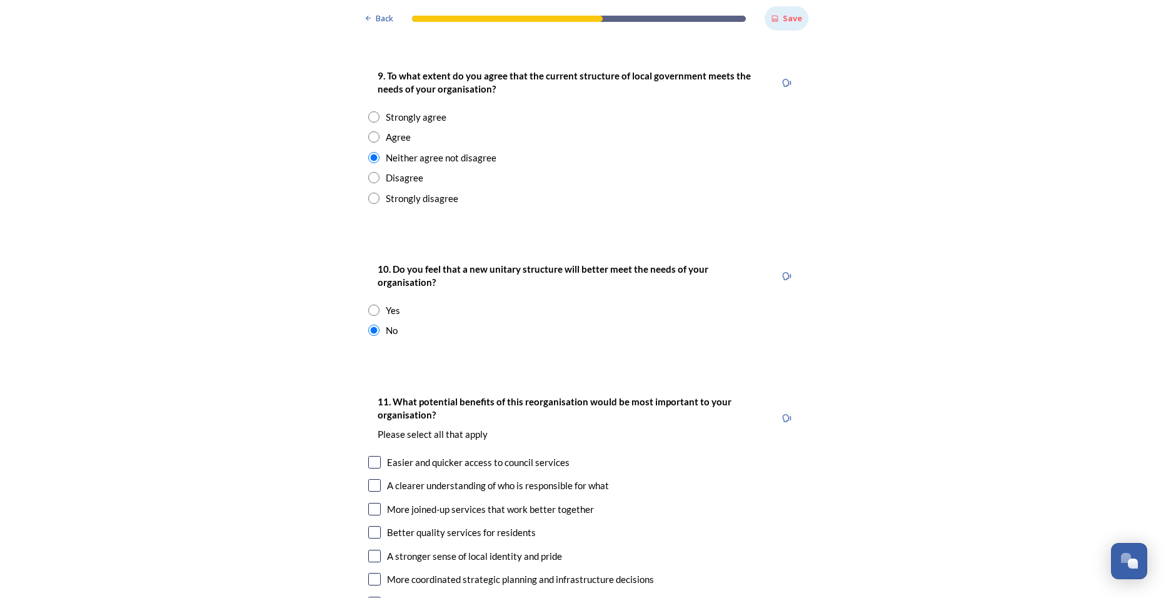
click at [369, 479] on input "checkbox" at bounding box center [374, 485] width 13 height 13
checkbox input "true"
click at [368, 503] on input "checkbox" at bounding box center [374, 509] width 13 height 13
checkbox input "true"
click at [368, 550] on input "checkbox" at bounding box center [374, 556] width 13 height 13
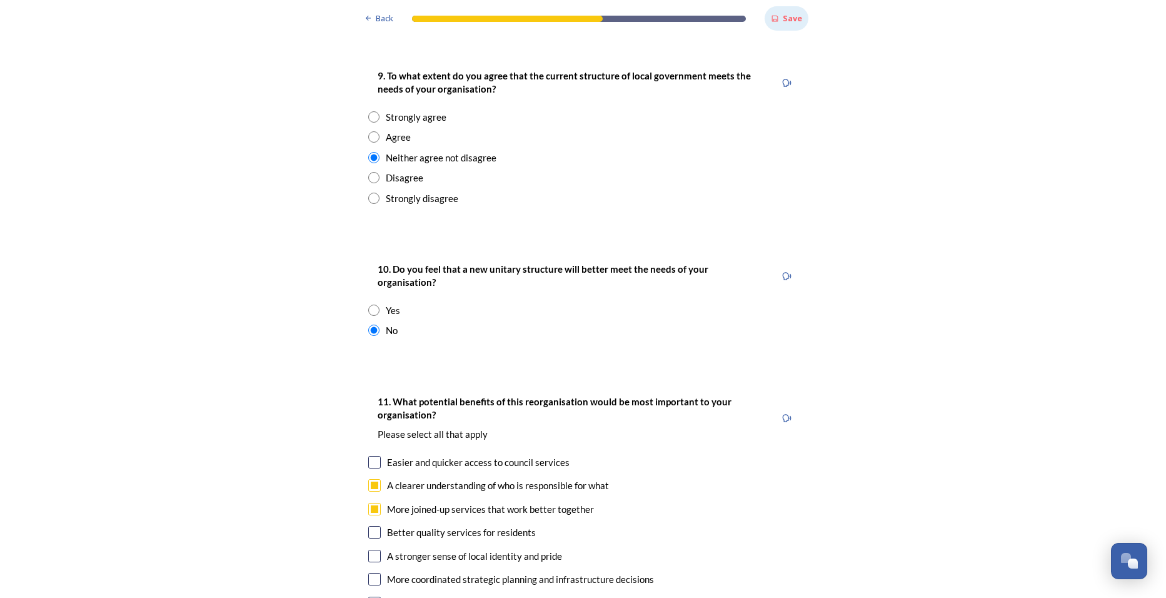
checkbox input "true"
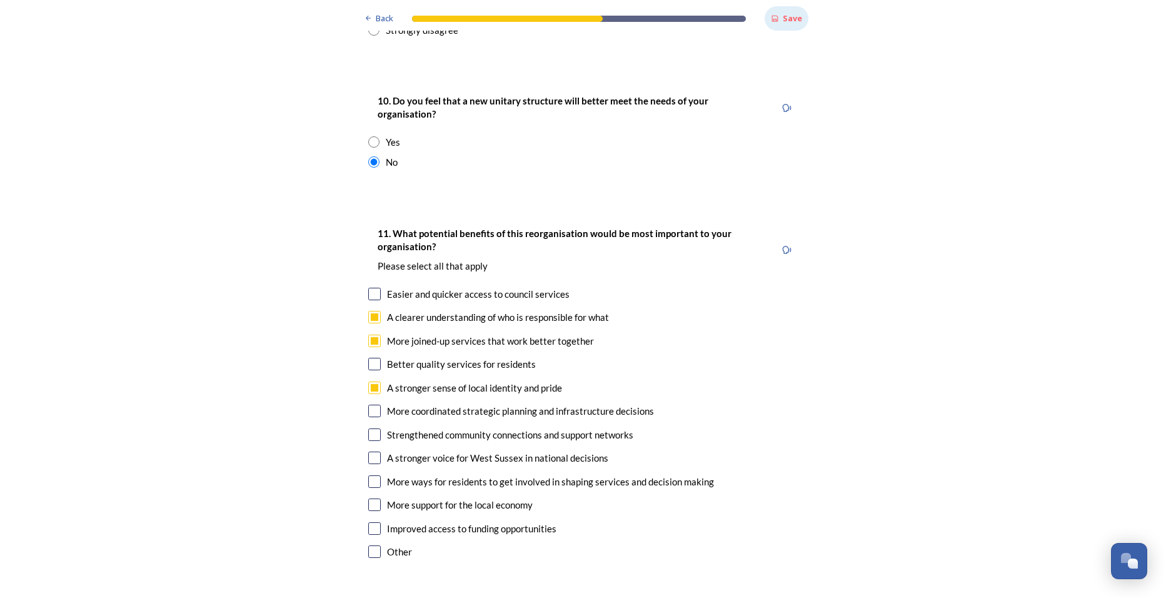
scroll to position [2689, 0]
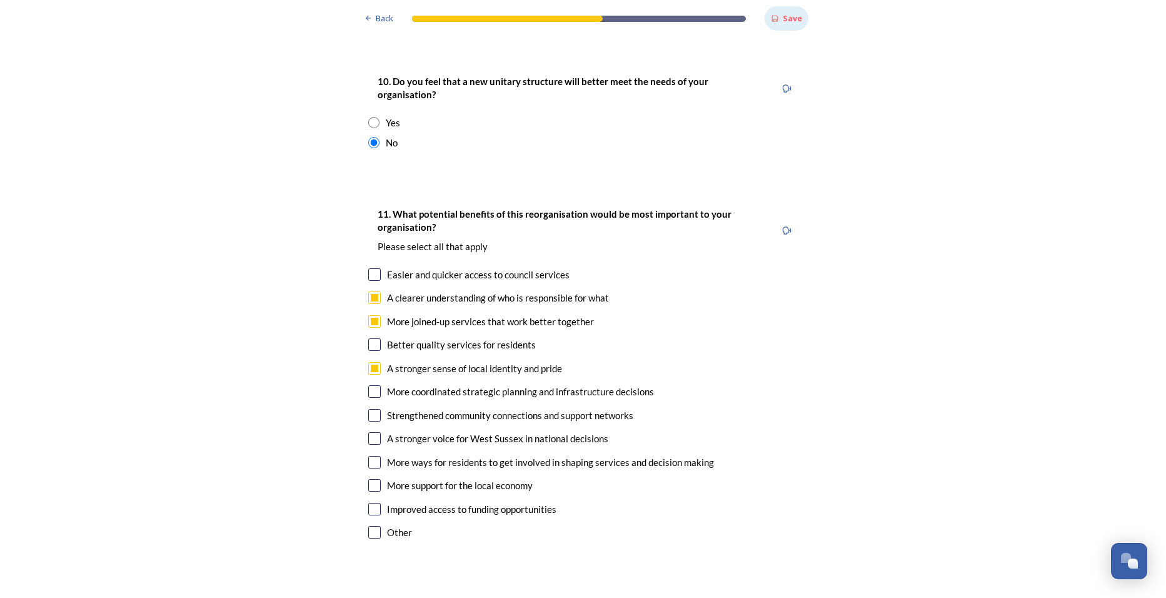
click at [370, 385] on input "checkbox" at bounding box center [374, 391] width 13 height 13
checkbox input "true"
click at [369, 456] on input "checkbox" at bounding box center [374, 462] width 13 height 13
checkbox input "true"
click at [368, 479] on input "checkbox" at bounding box center [374, 485] width 13 height 13
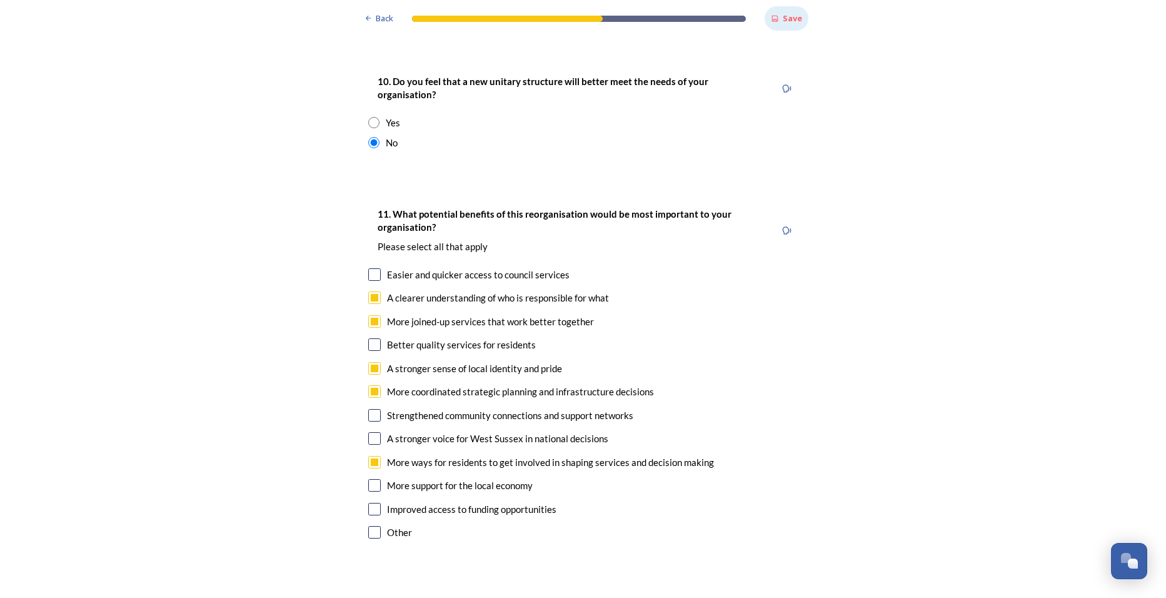
checkbox input "true"
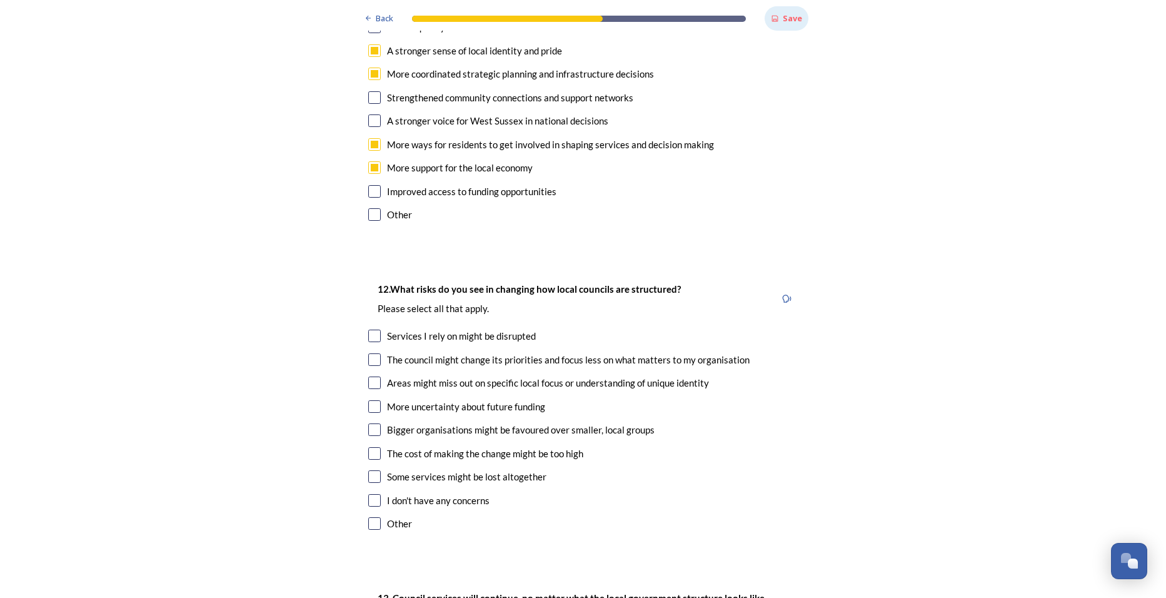
scroll to position [3064, 0]
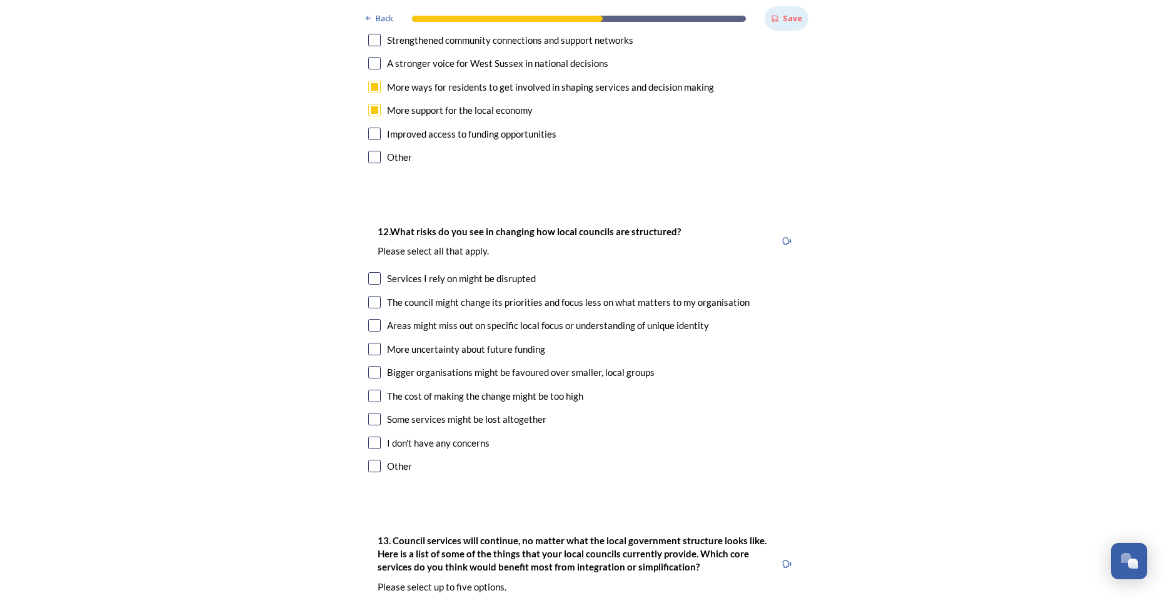
click at [368, 272] on input "checkbox" at bounding box center [374, 278] width 13 height 13
checkbox input "true"
click at [368, 319] on input "checkbox" at bounding box center [374, 325] width 13 height 13
checkbox input "true"
click at [371, 343] on input "checkbox" at bounding box center [374, 349] width 13 height 13
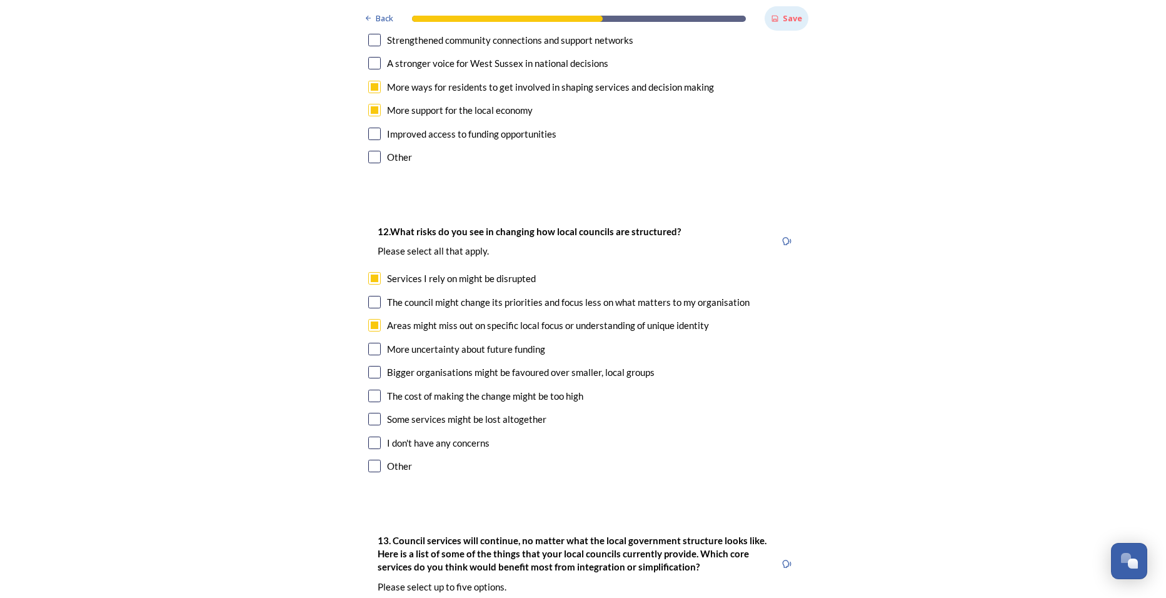
checkbox input "true"
click at [368, 366] on input "checkbox" at bounding box center [374, 372] width 13 height 13
checkbox input "true"
click at [368, 413] on input "checkbox" at bounding box center [374, 419] width 13 height 13
checkbox input "true"
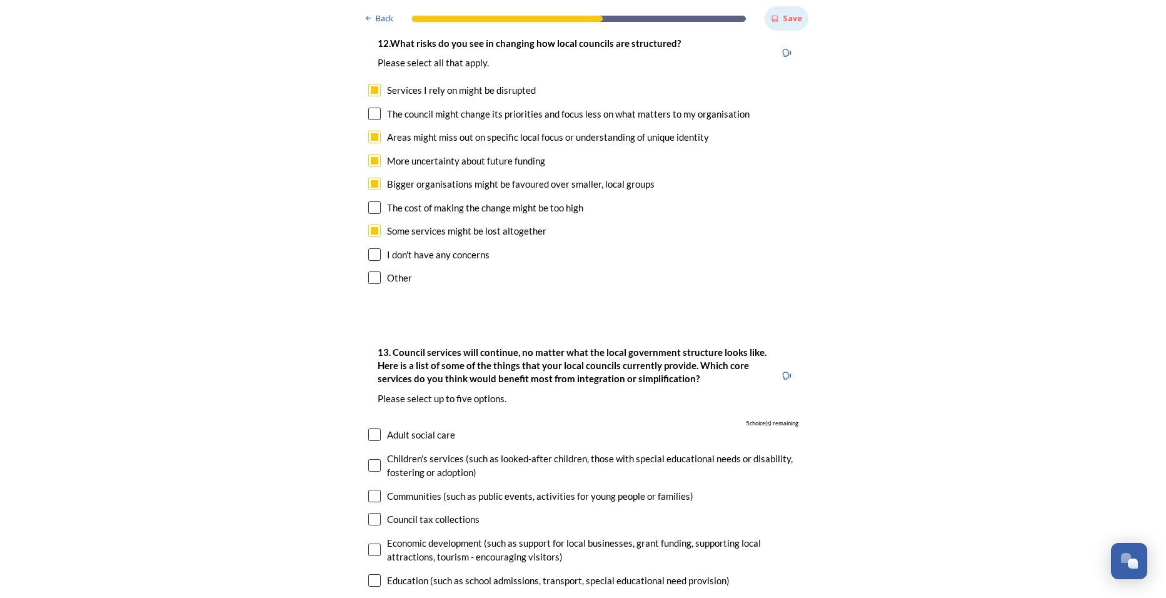
scroll to position [3314, 0]
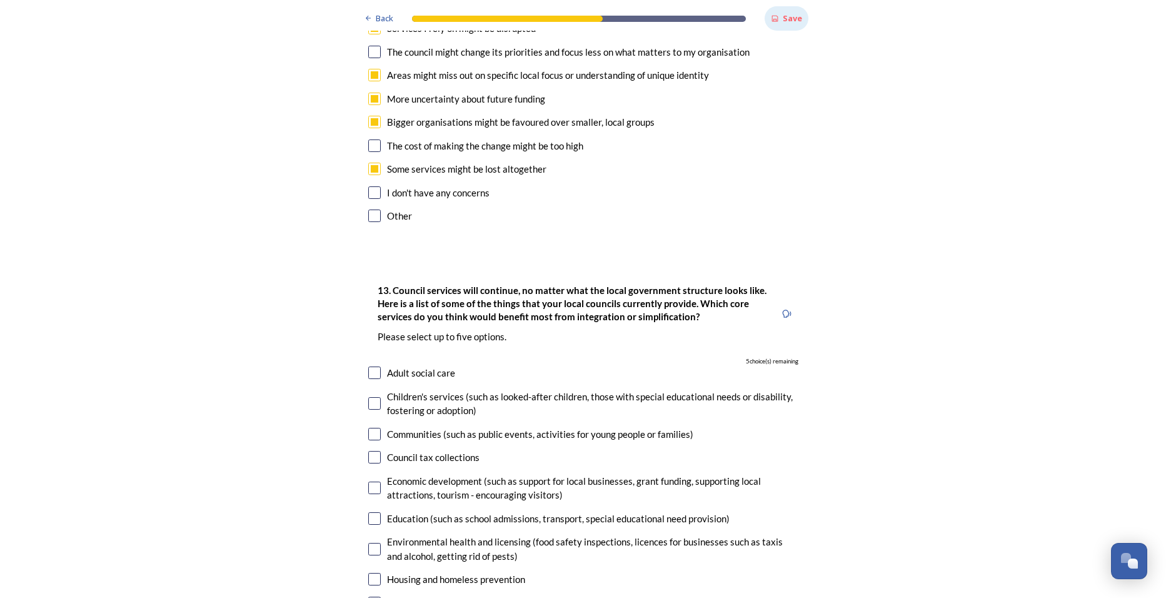
click at [369, 366] on input "checkbox" at bounding box center [374, 372] width 13 height 13
checkbox input "true"
click at [368, 397] on input "checkbox" at bounding box center [374, 403] width 13 height 13
checkbox input "true"
click at [368, 512] on input "checkbox" at bounding box center [374, 518] width 13 height 13
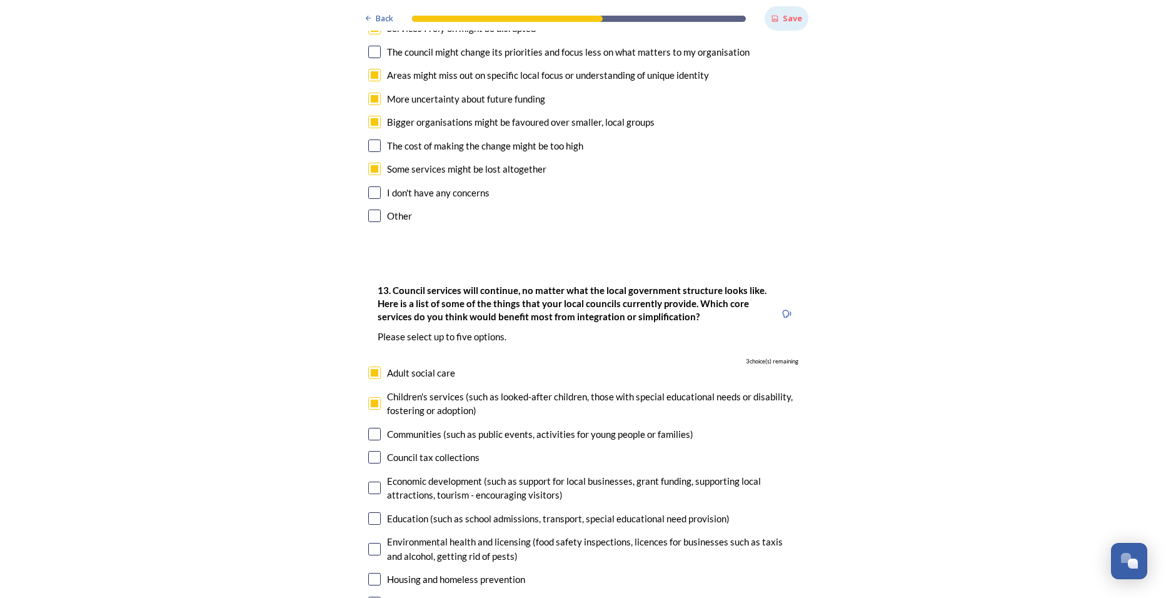
checkbox input "true"
click at [370, 543] on input "checkbox" at bounding box center [374, 549] width 13 height 13
checkbox input "true"
click at [370, 573] on input "checkbox" at bounding box center [374, 579] width 13 height 13
checkbox input "true"
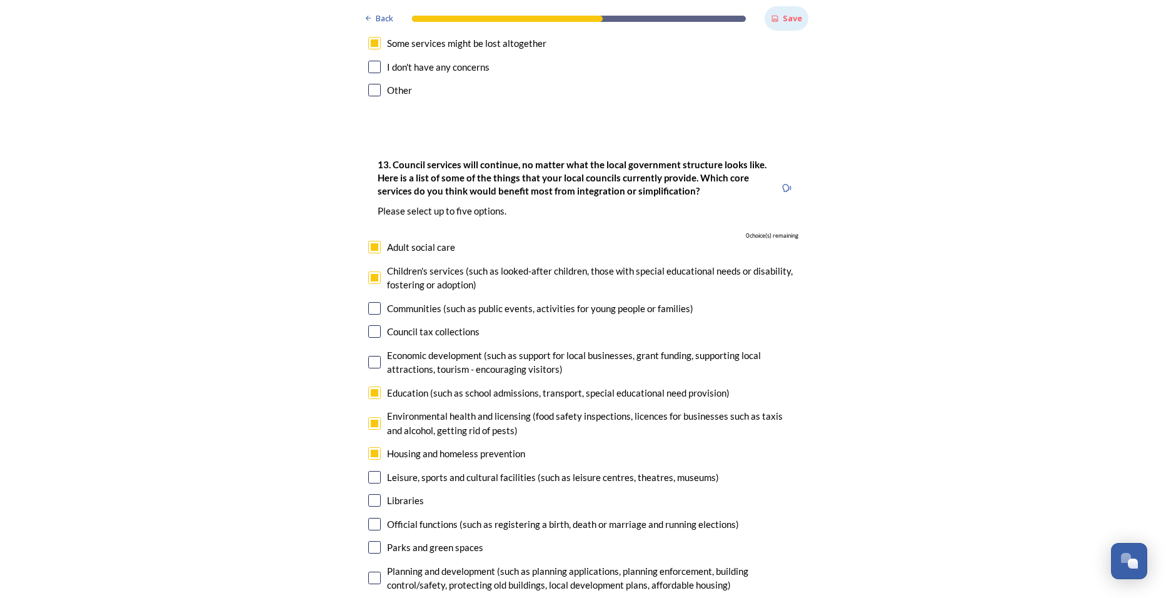
scroll to position [3439, 0]
click at [370, 471] on input "checkbox" at bounding box center [374, 477] width 13 height 13
click at [368, 471] on input "checkbox" at bounding box center [374, 477] width 13 height 13
checkbox input "false"
click at [373, 241] on input "checkbox" at bounding box center [374, 247] width 13 height 13
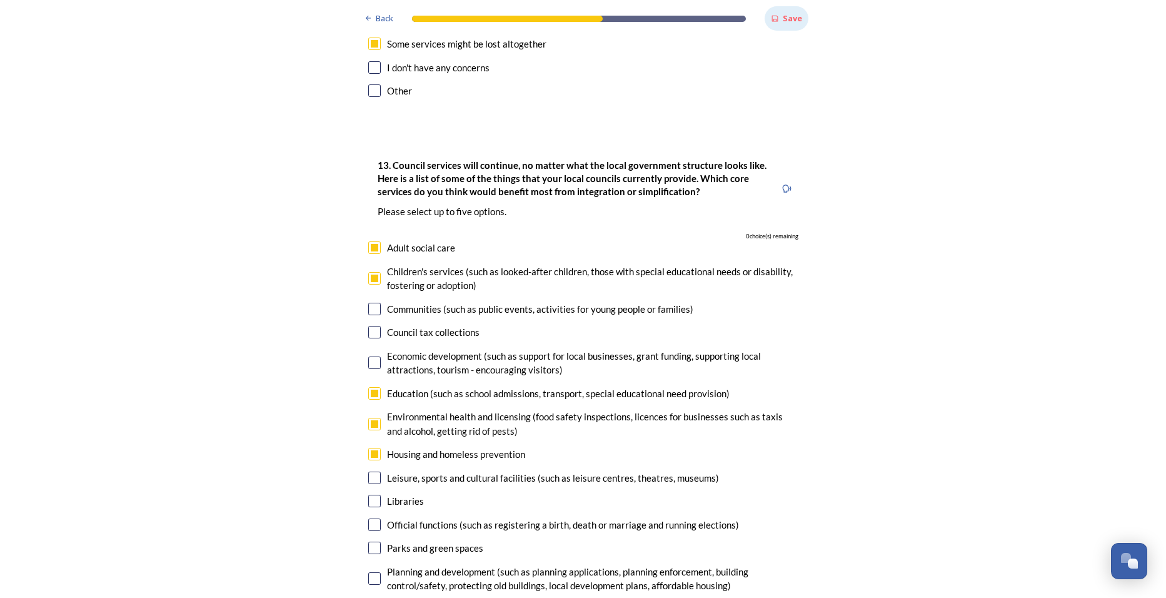
checkbox input "false"
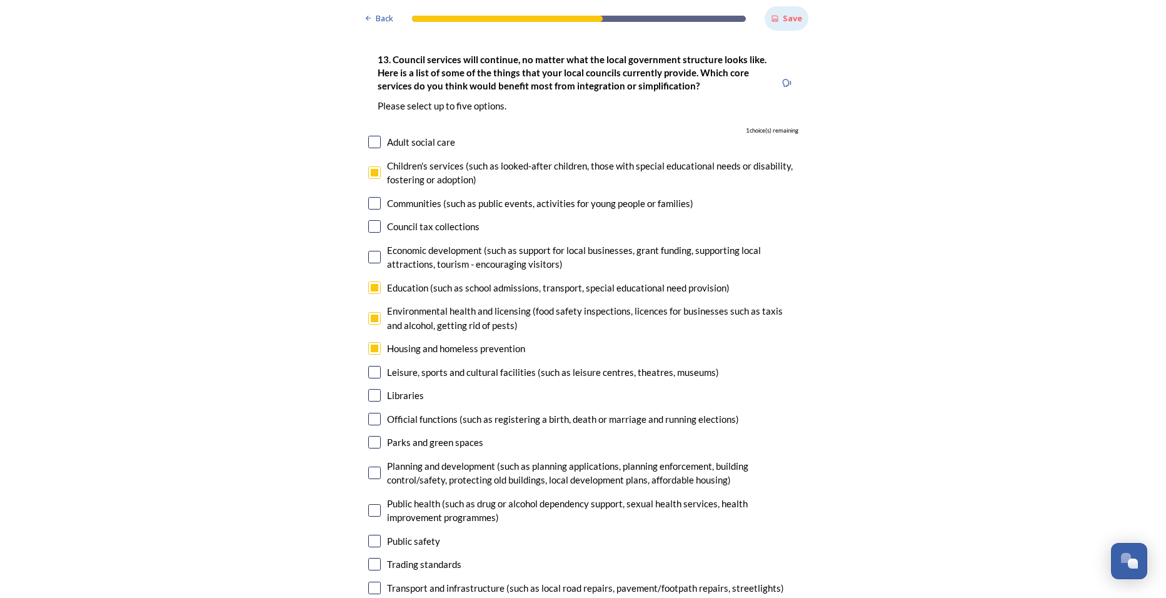
scroll to position [3564, 0]
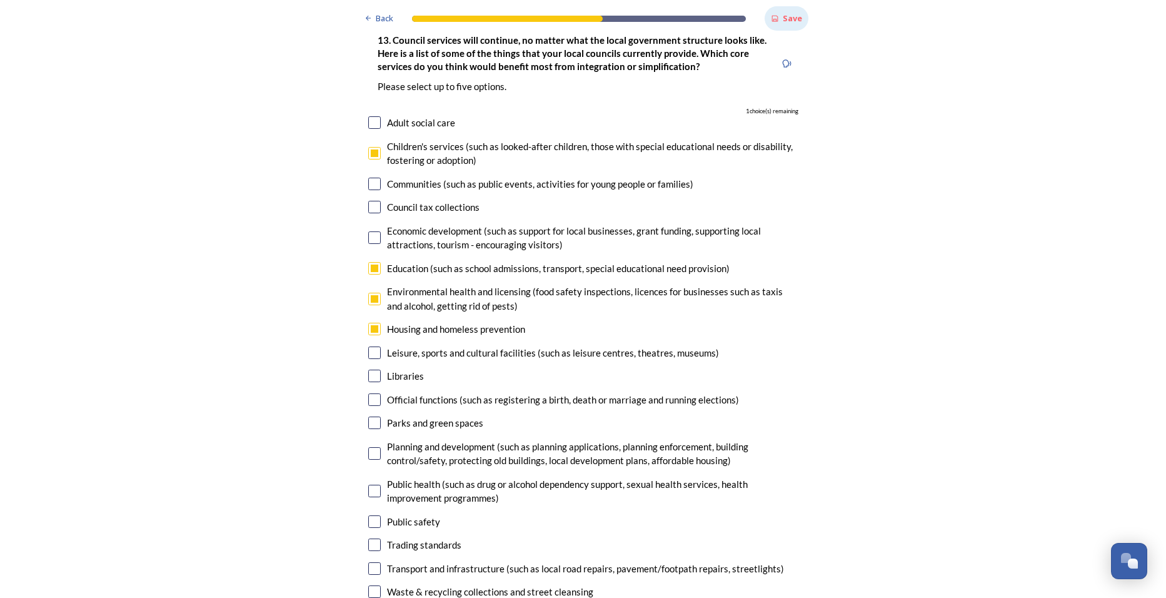
click at [370, 447] on input "checkbox" at bounding box center [374, 453] width 13 height 13
checkbox input "true"
click at [371, 562] on input "checkbox" at bounding box center [374, 568] width 13 height 13
checkbox input "false"
click at [370, 147] on input "checkbox" at bounding box center [374, 153] width 13 height 13
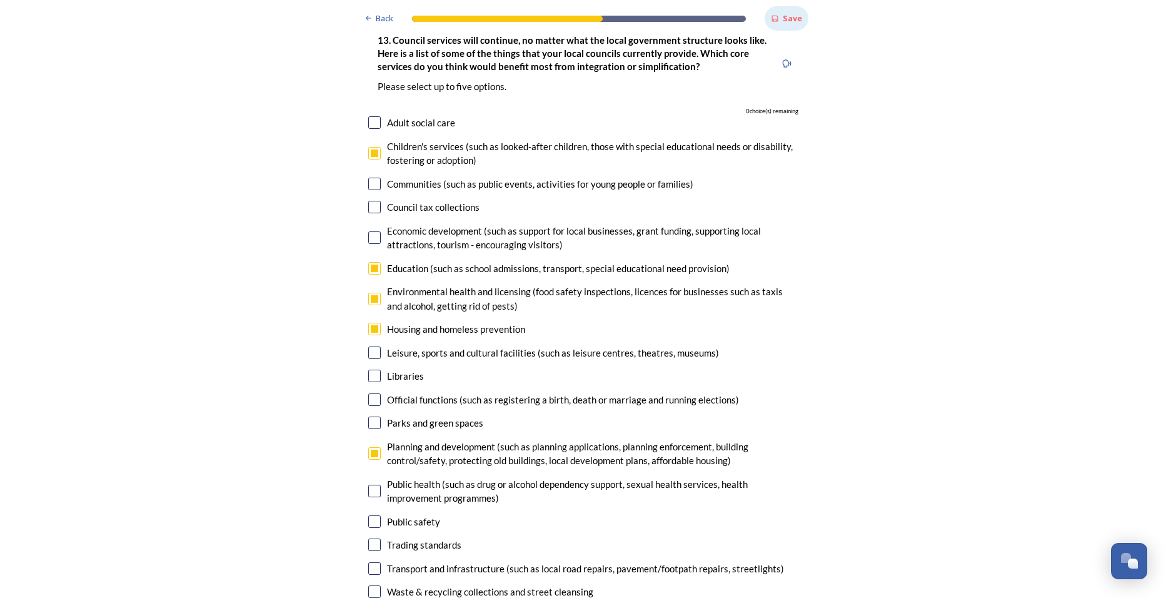
checkbox input "false"
click at [373, 485] on input "checkbox" at bounding box center [374, 491] width 13 height 13
checkbox input "true"
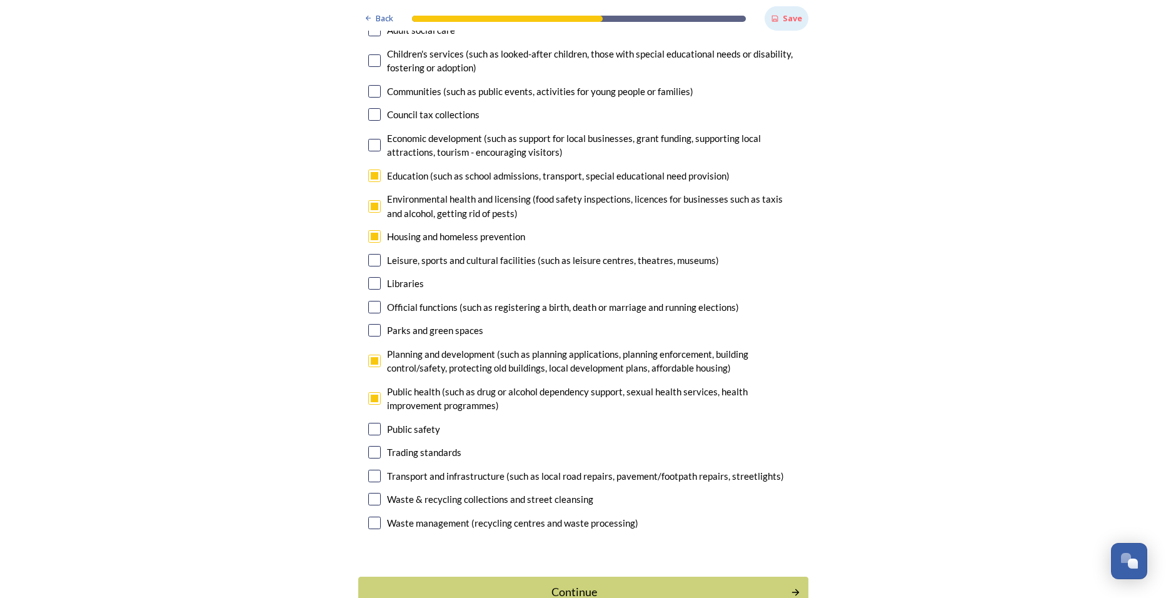
scroll to position [3661, 0]
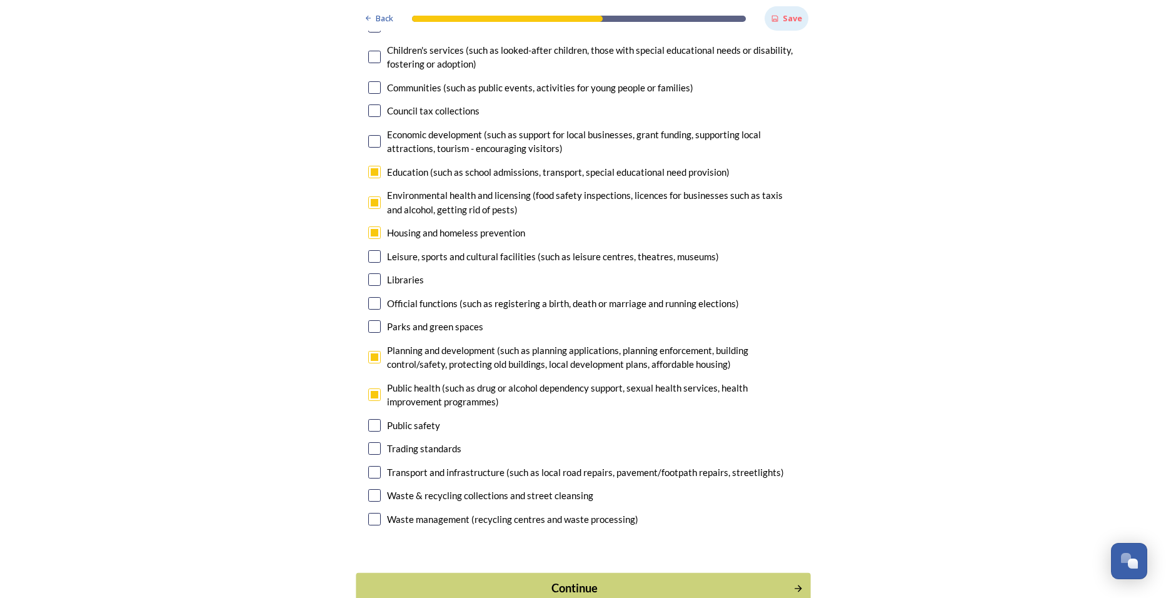
click at [568, 580] on div "Continue" at bounding box center [574, 588] width 423 height 17
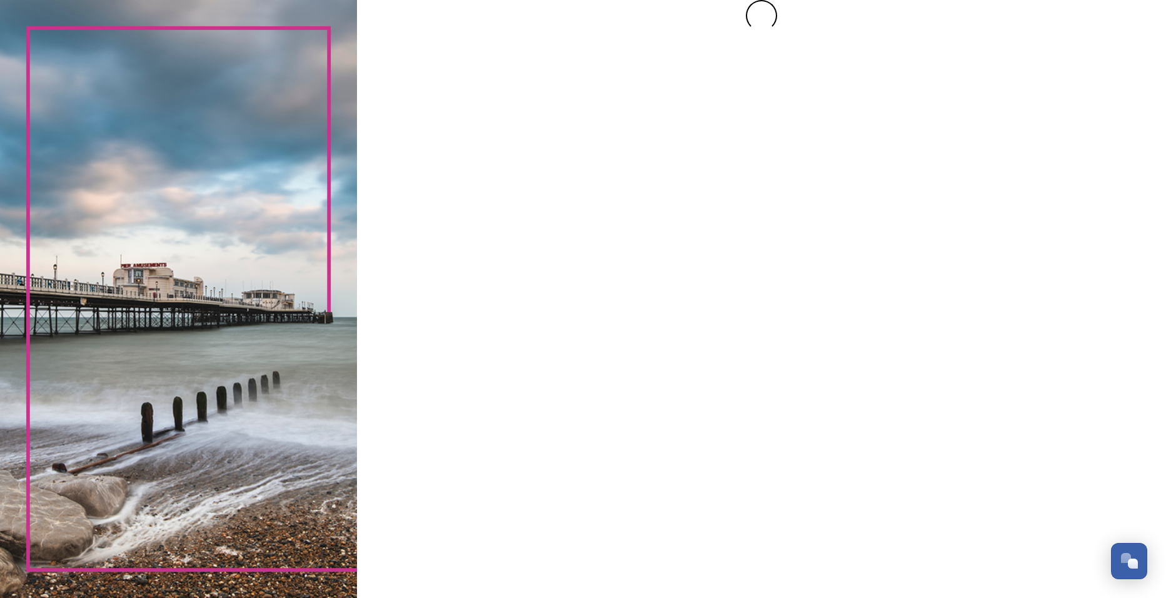
scroll to position [0, 0]
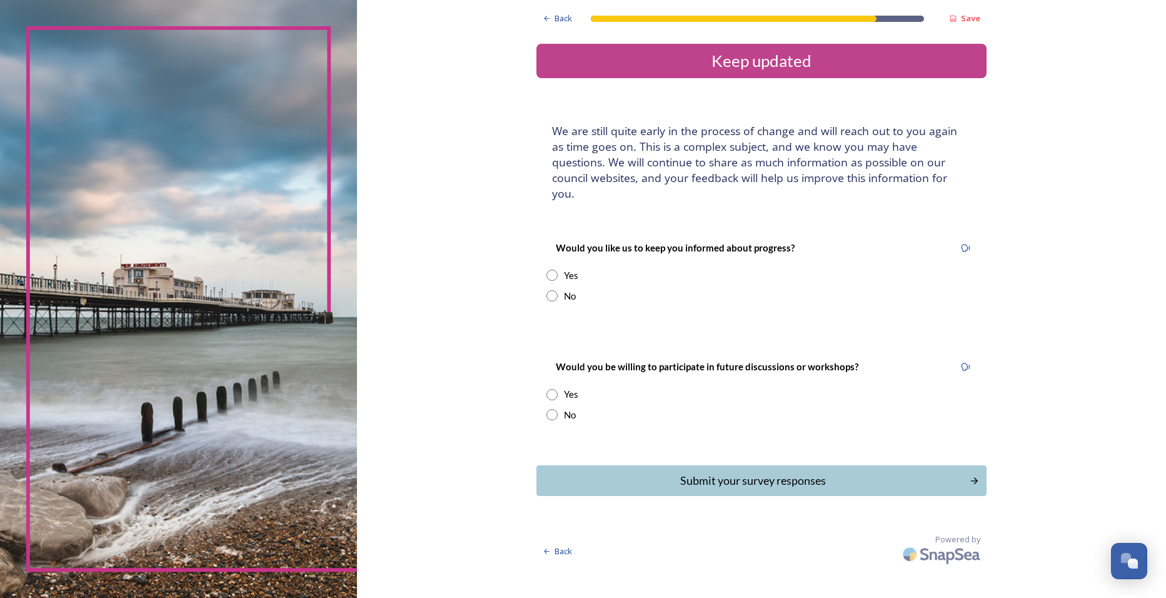
drag, startPoint x: 591, startPoint y: 412, endPoint x: 598, endPoint y: 405, distance: 10.6
click at [598, 405] on div "Would you be willing to participate in future discussions or workshops? Yes No" at bounding box center [762, 390] width 450 height 88
click at [550, 270] on input "radio" at bounding box center [552, 275] width 11 height 11
radio input "true"
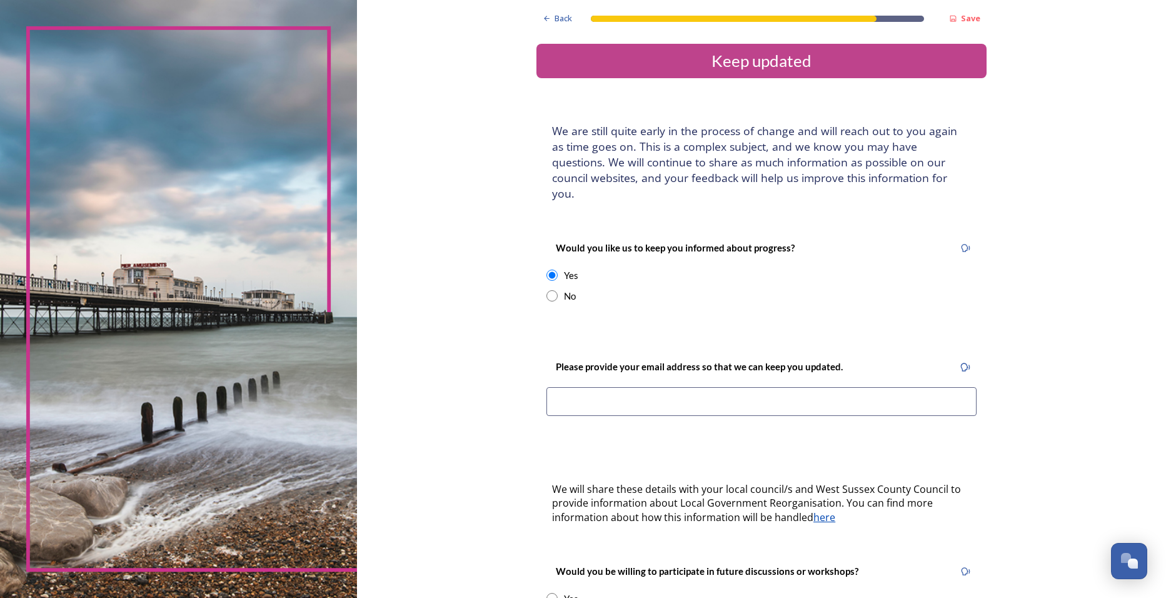
click at [568, 387] on input at bounding box center [762, 401] width 430 height 29
type input "[PERSON_NAME][EMAIL_ADDRESS][DOMAIN_NAME]"
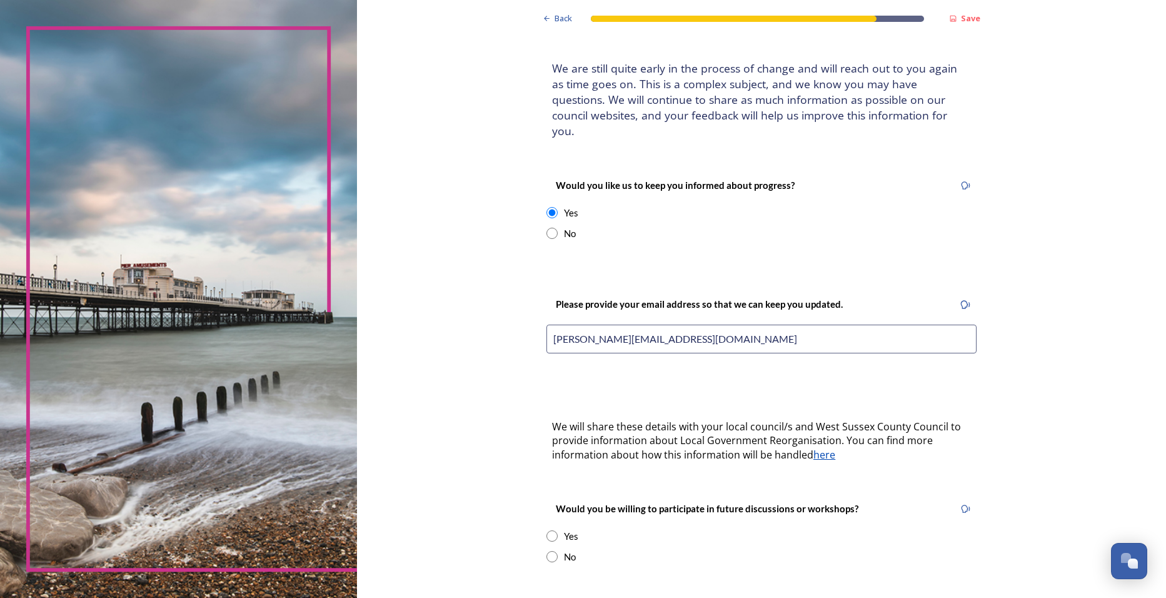
scroll to position [125, 0]
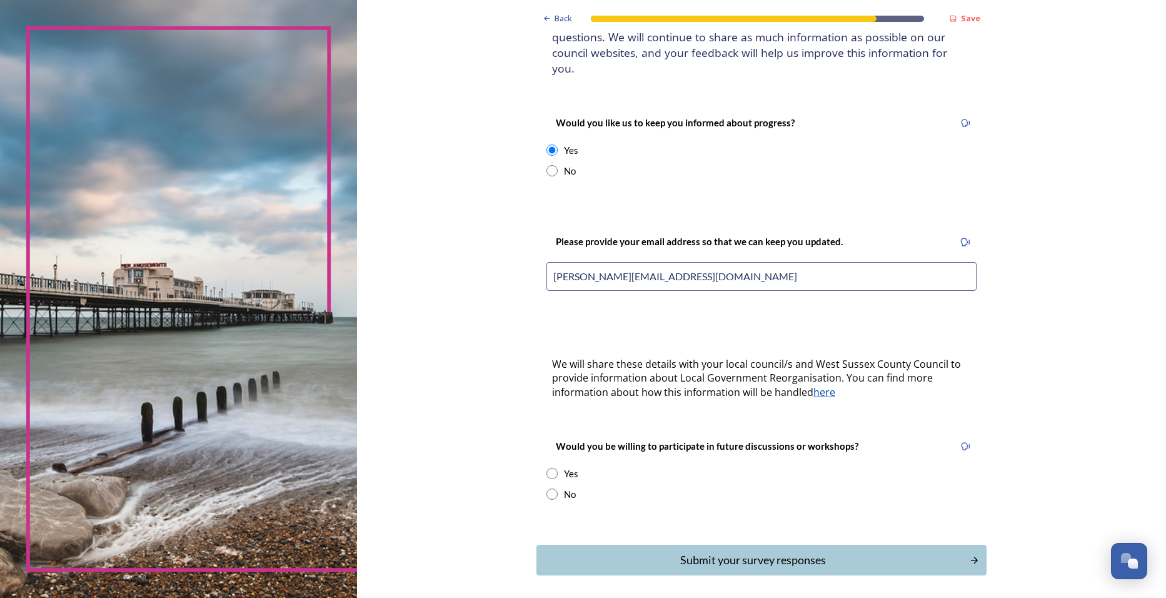
click at [848, 462] on div "Would you be willing to participate in future discussions or workshops? Yes No" at bounding box center [762, 470] width 450 height 88
click at [547, 468] on input "radio" at bounding box center [552, 473] width 11 height 11
radio input "true"
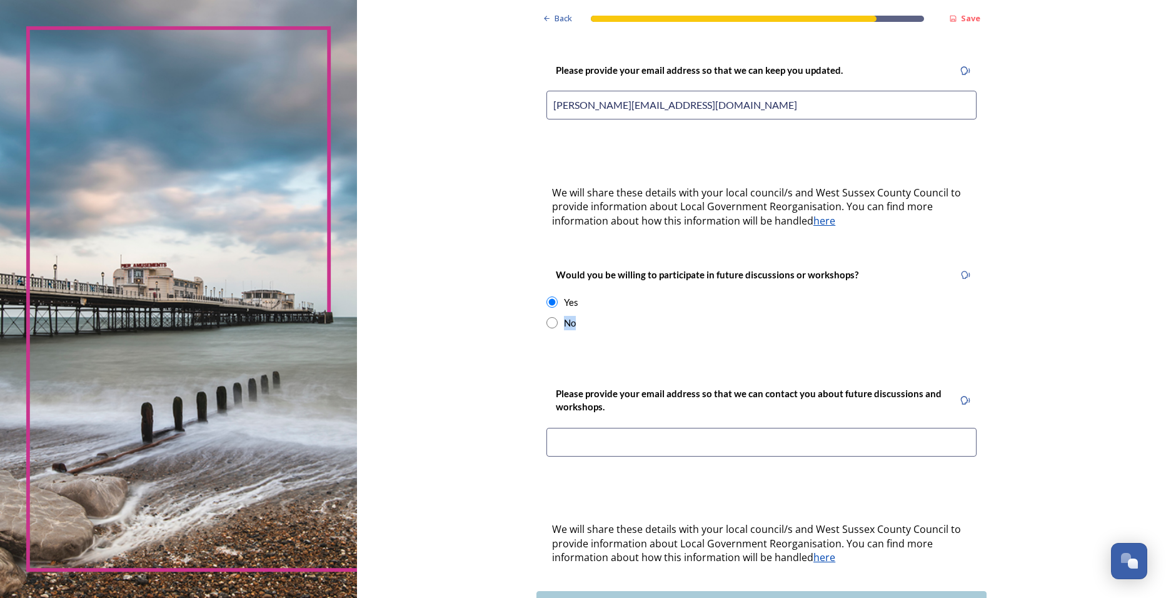
scroll to position [313, 0]
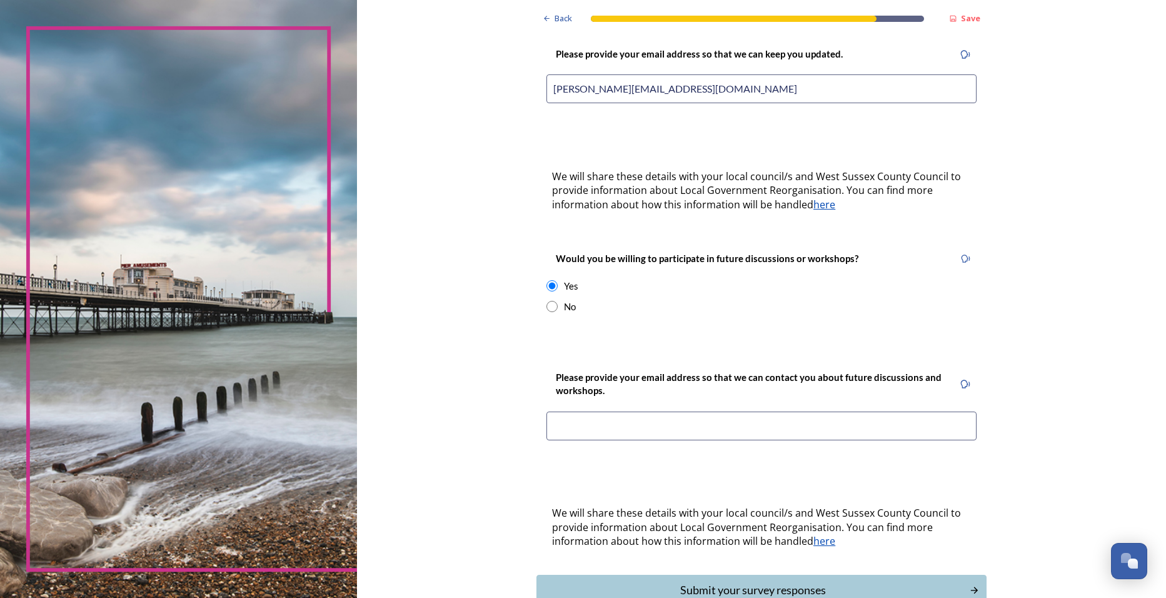
click at [580, 412] on input at bounding box center [762, 425] width 430 height 29
type input "[PERSON_NAME][EMAIL_ADDRESS][DOMAIN_NAME]"
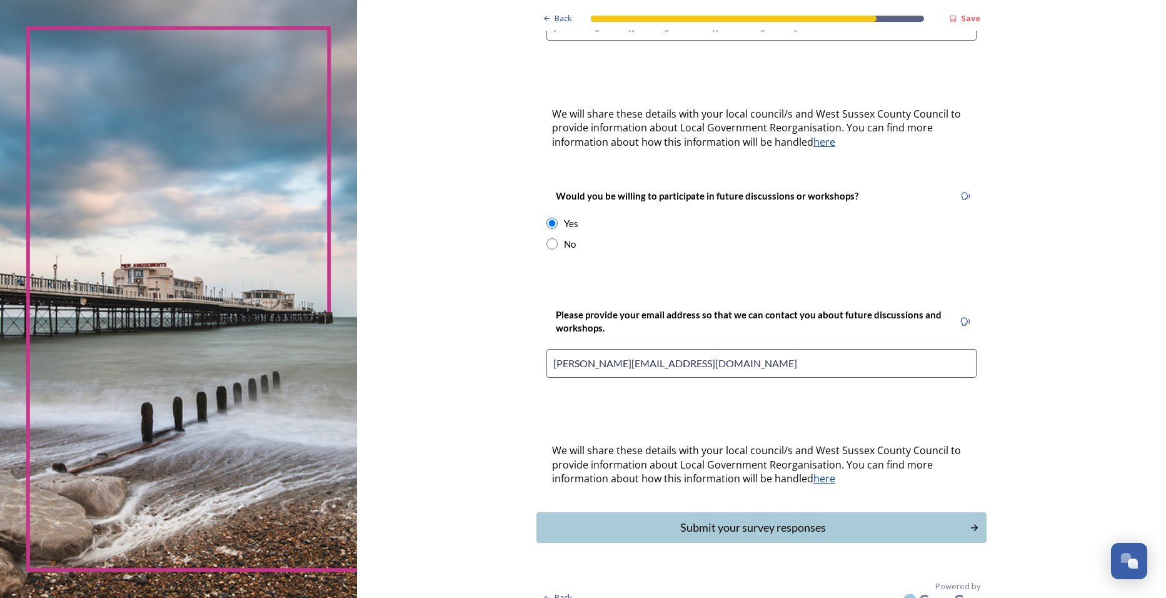
scroll to position [377, 0]
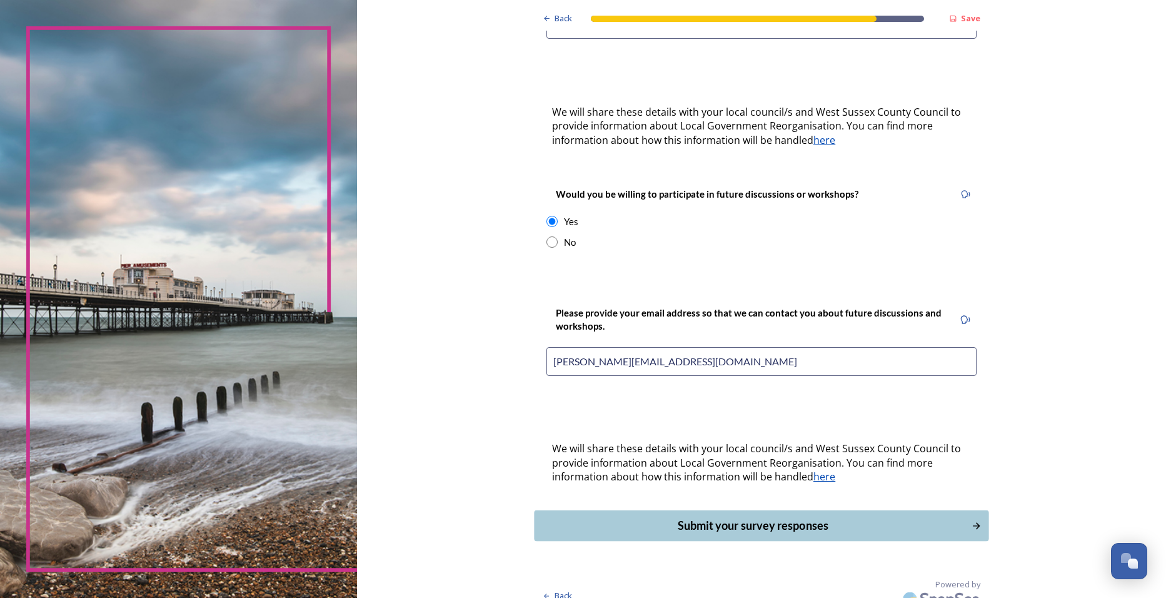
click at [973, 522] on icon "Continue" at bounding box center [977, 525] width 8 height 7
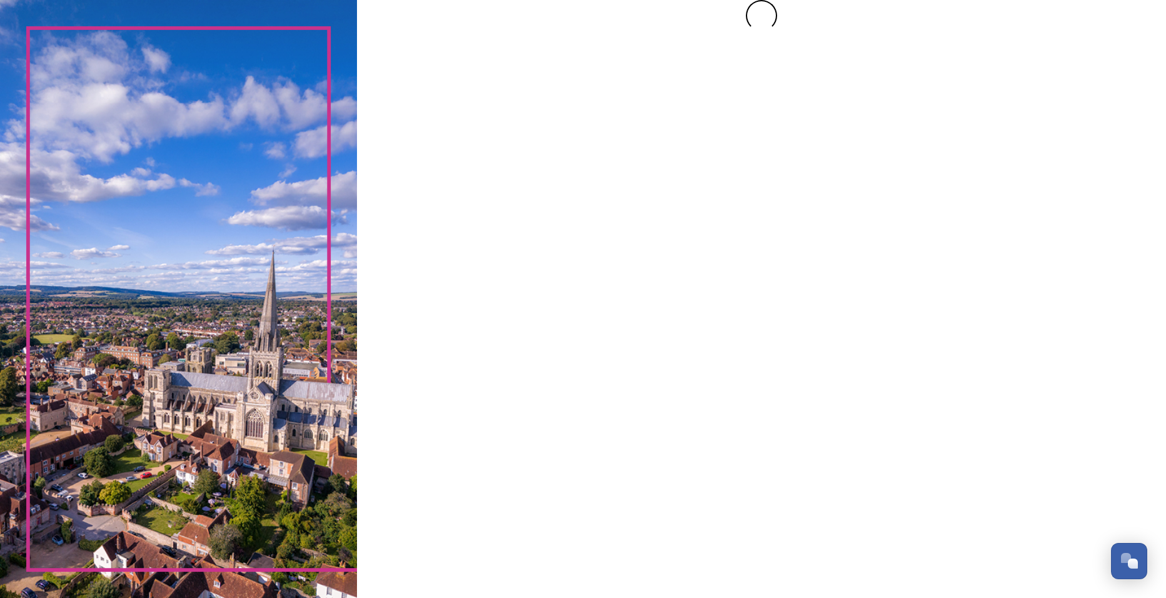
scroll to position [0, 0]
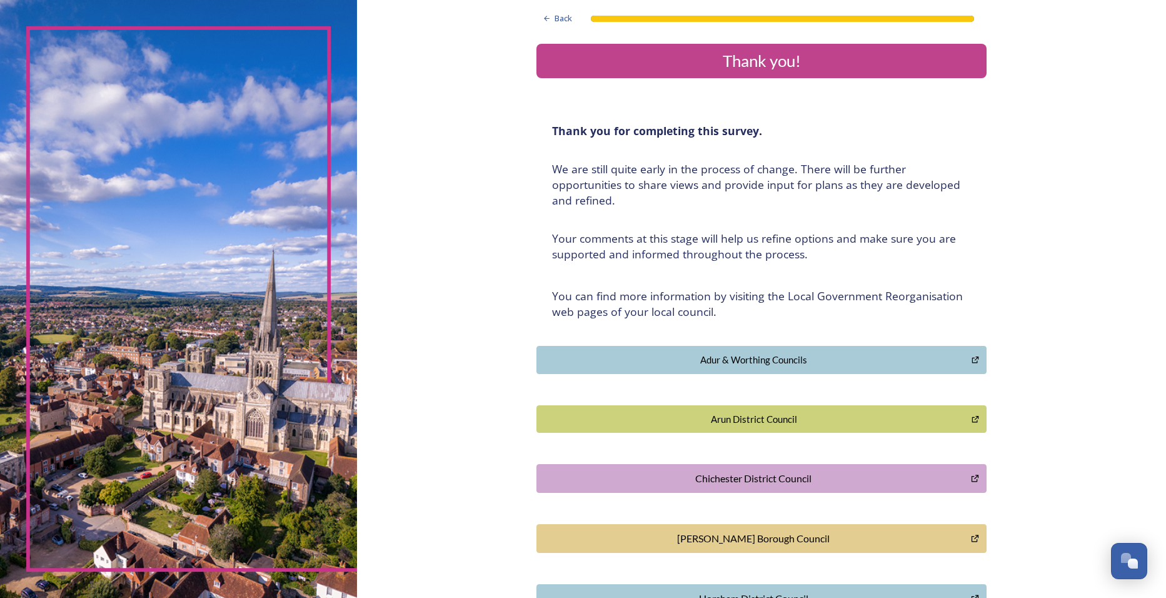
click at [973, 477] on icon "Chichester District Council" at bounding box center [974, 478] width 9 height 10
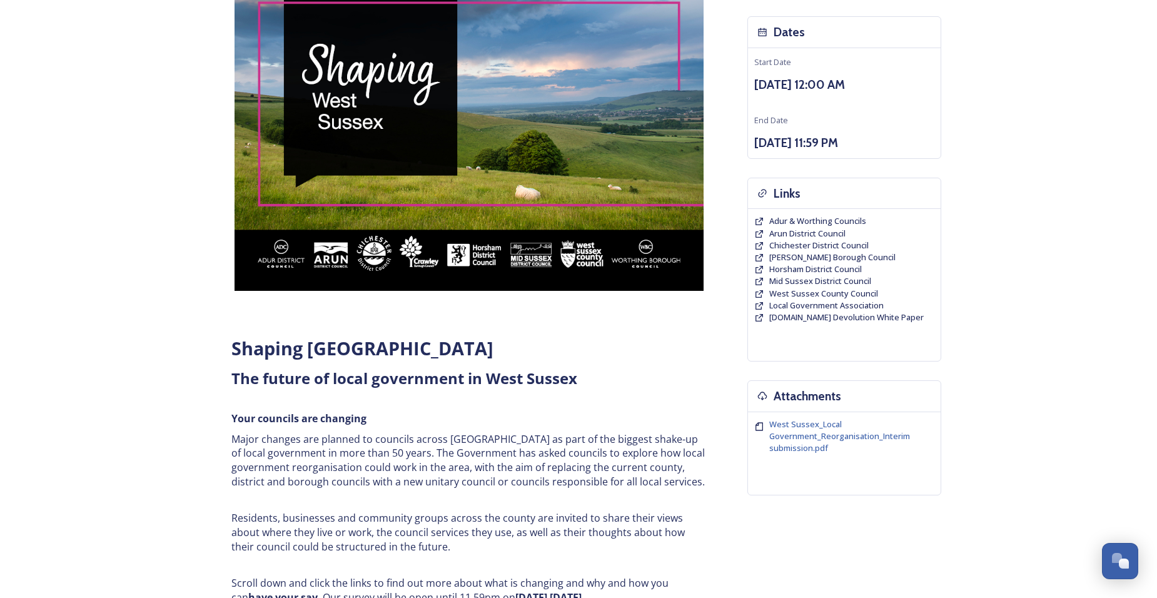
scroll to position [125, 0]
click at [759, 247] on icon at bounding box center [759, 245] width 10 height 10
click at [757, 244] on icon at bounding box center [759, 245] width 10 height 10
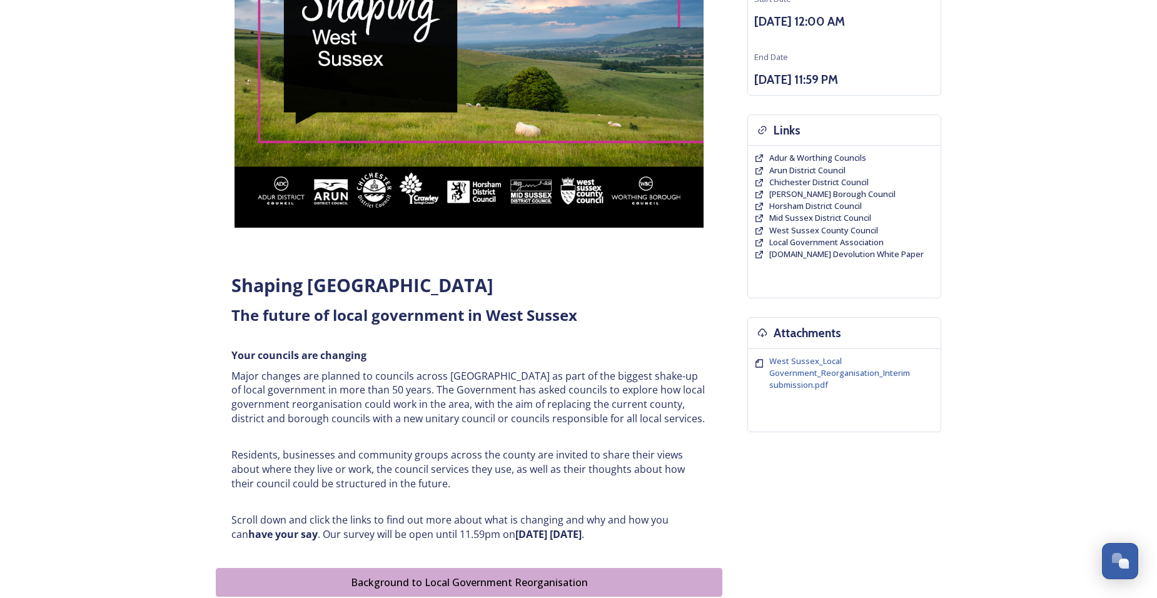
scroll to position [0, 0]
